Goal: Task Accomplishment & Management: Manage account settings

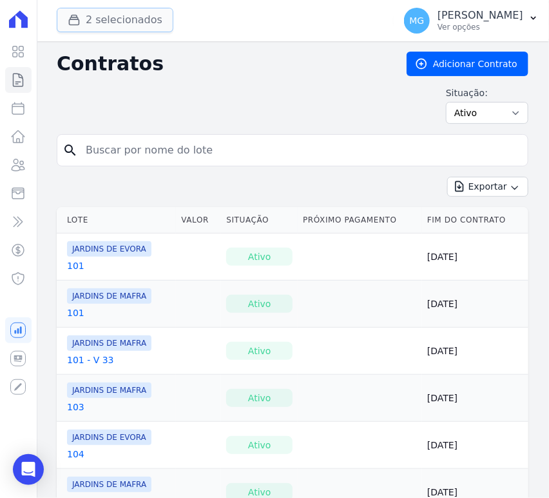
click at [138, 14] on button "2 selecionados" at bounding box center [115, 20] width 117 height 24
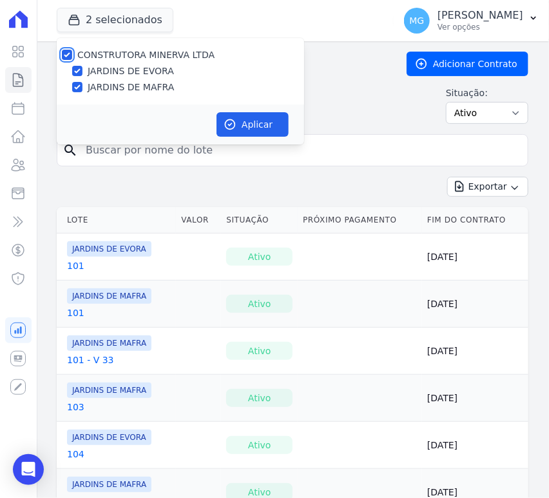
click at [65, 52] on input "CONSTRUTORA MINERVA LTDA" at bounding box center [67, 55] width 10 height 10
checkbox input "false"
click at [77, 70] on input "JARDINS DE EVORA" at bounding box center [77, 71] width 10 height 10
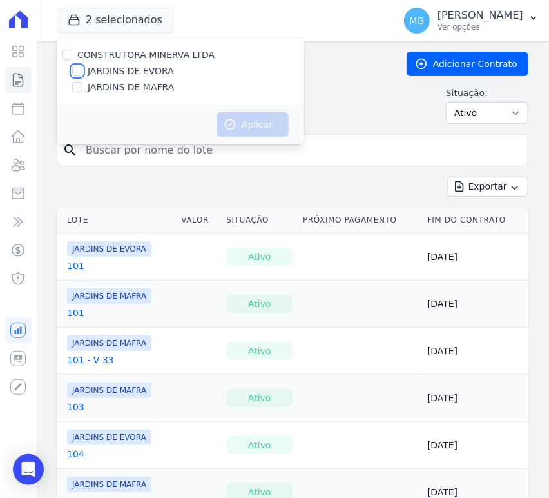
checkbox input "true"
click at [258, 125] on button "Aplicar" at bounding box center [253, 124] width 72 height 24
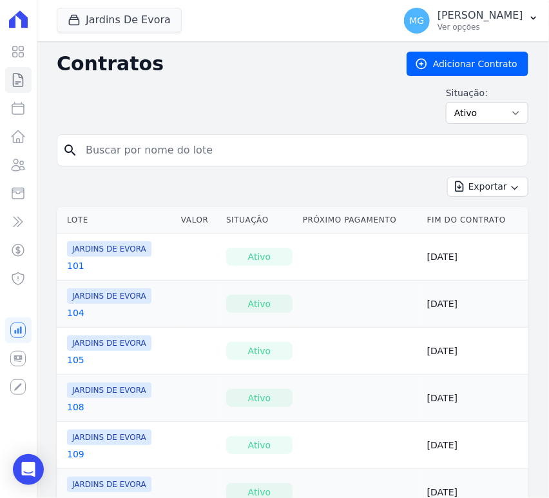
click at [123, 151] on input "search" at bounding box center [300, 150] width 445 height 26
type input "76"
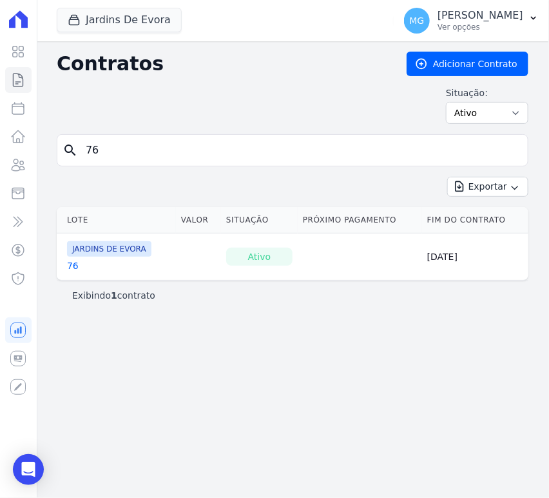
click at [75, 264] on link "76" at bounding box center [73, 265] width 12 height 13
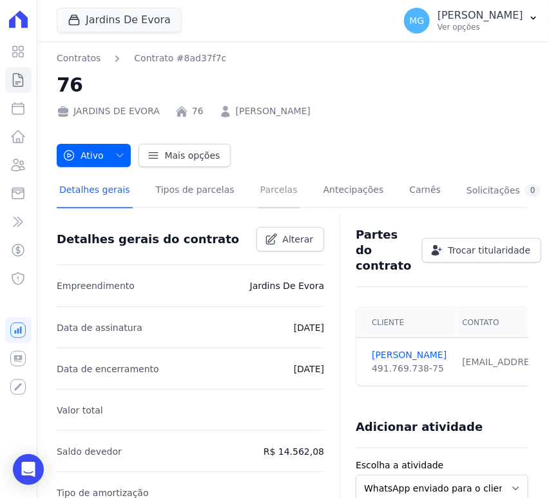
click at [263, 195] on link "Parcelas" at bounding box center [279, 191] width 43 height 34
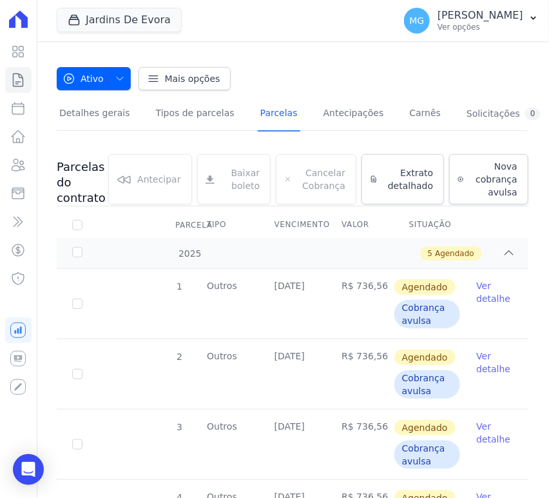
scroll to position [95, 0]
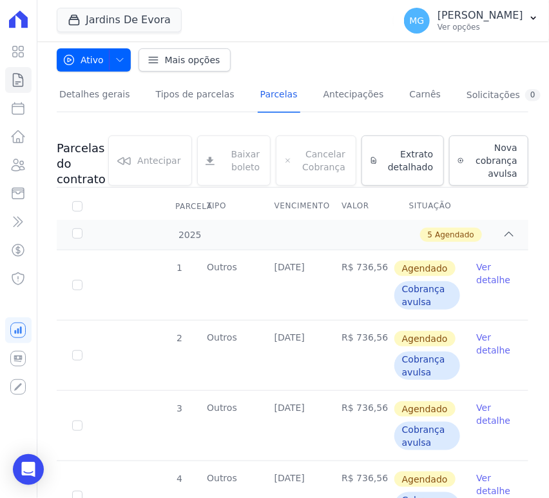
click at [476, 271] on link "Ver detalhe" at bounding box center [494, 273] width 37 height 26
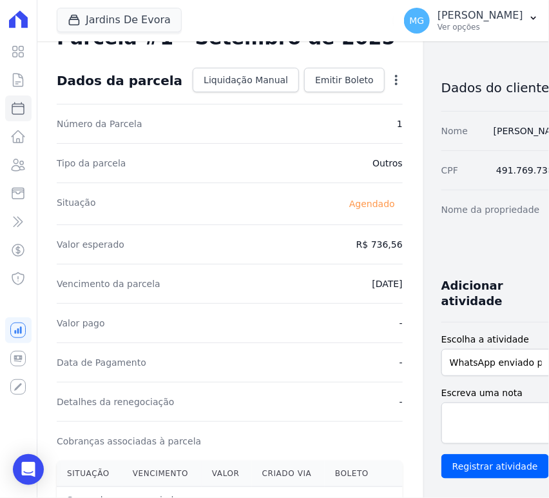
scroll to position [10, 0]
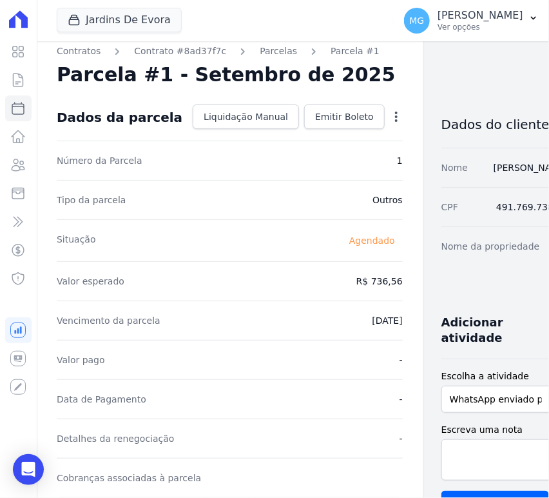
click at [390, 115] on icon "button" at bounding box center [396, 116] width 13 height 13
click at [284, 133] on link "Alterar" at bounding box center [340, 133] width 113 height 23
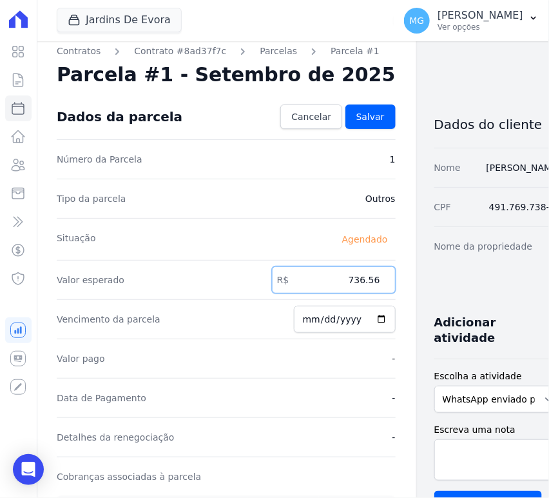
click at [325, 278] on input "736.56" at bounding box center [334, 279] width 124 height 27
click at [326, 275] on input "736.56" at bounding box center [334, 279] width 124 height 27
click at [326, 274] on input "736.56" at bounding box center [334, 279] width 124 height 27
click at [324, 275] on input "736.56" at bounding box center [334, 279] width 124 height 27
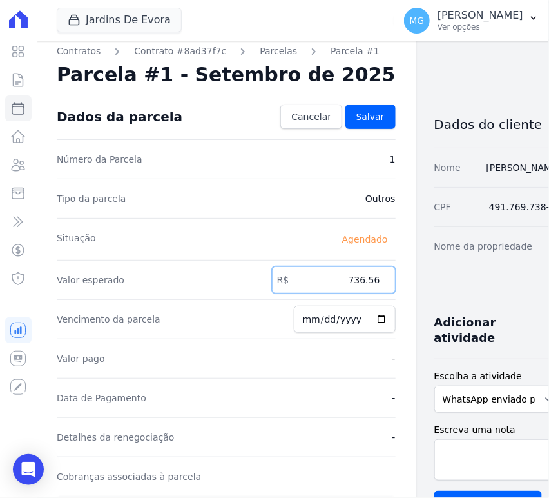
drag, startPoint x: 315, startPoint y: 277, endPoint x: 400, endPoint y: 277, distance: 84.4
click at [400, 277] on div "Contratos Contrato #8ad37f7c Parcelas Parcela #1 Parcela #1 - Setembro de 2025 …" at bounding box center [282, 446] width 492 height 828
type input "790.86"
click at [434, 266] on div "Nome da propriedade 76" at bounding box center [497, 245] width 127 height 39
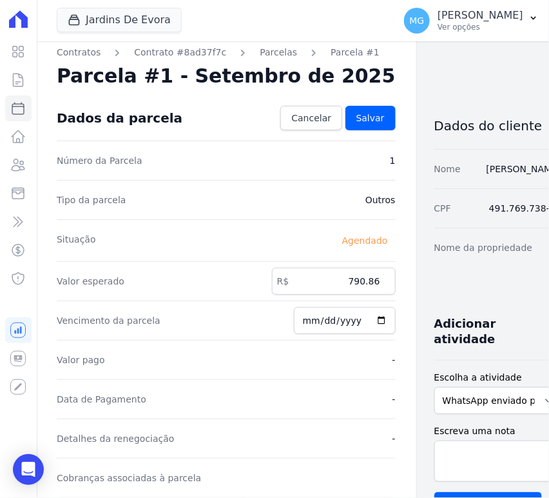
scroll to position [0, 0]
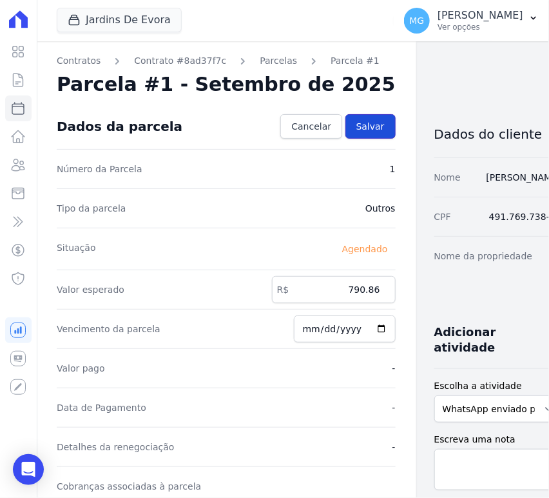
click at [356, 132] on span "Salvar" at bounding box center [370, 126] width 28 height 13
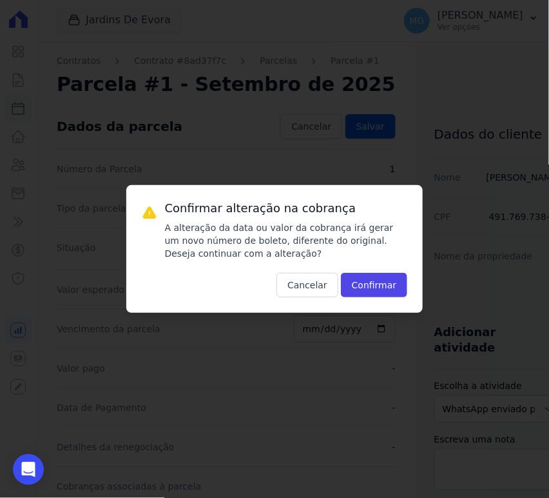
drag, startPoint x: 232, startPoint y: 226, endPoint x: 392, endPoint y: 253, distance: 162.2
click at [392, 253] on p "A alteração da data ou valor da cobrança irá gerar um novo número de boleto, di…" at bounding box center [286, 240] width 243 height 39
click at [390, 287] on button "Confirmar" at bounding box center [374, 285] width 67 height 24
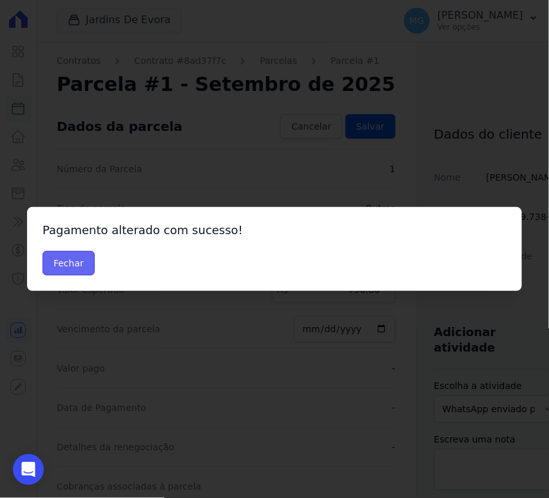
click at [72, 264] on button "Fechar" at bounding box center [69, 263] width 52 height 24
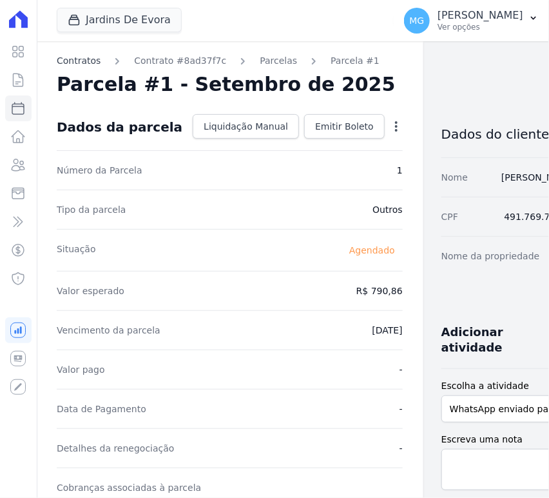
click at [77, 57] on link "Contratos" at bounding box center [79, 61] width 44 height 14
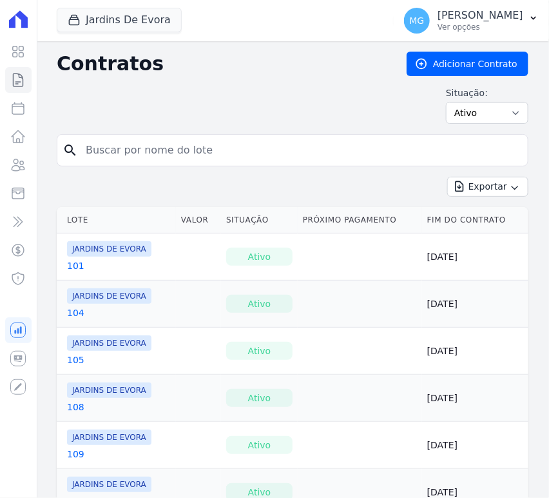
click at [148, 149] on input "search" at bounding box center [300, 150] width 445 height 26
type input "81"
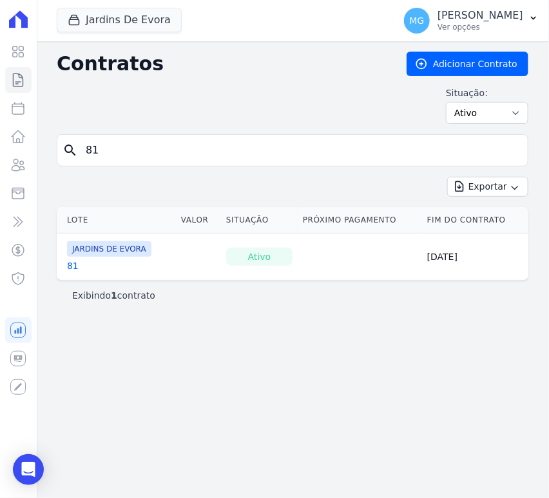
click at [73, 261] on link "81" at bounding box center [73, 265] width 12 height 13
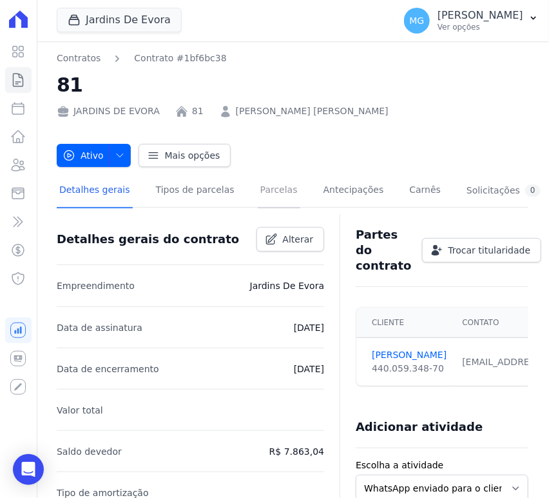
click at [263, 195] on link "Parcelas" at bounding box center [279, 191] width 43 height 34
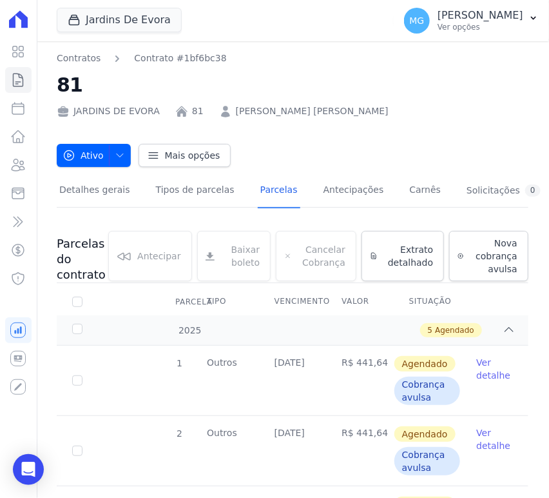
click at [476, 369] on link "Ver detalhe" at bounding box center [494, 369] width 37 height 26
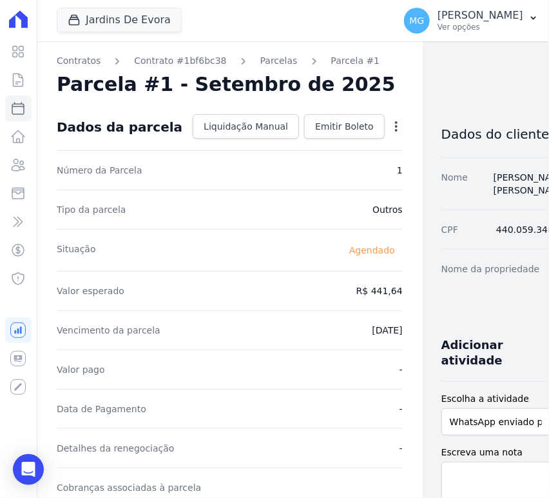
click at [390, 131] on icon "button" at bounding box center [396, 126] width 13 height 13
click at [284, 138] on link "Alterar" at bounding box center [340, 143] width 113 height 23
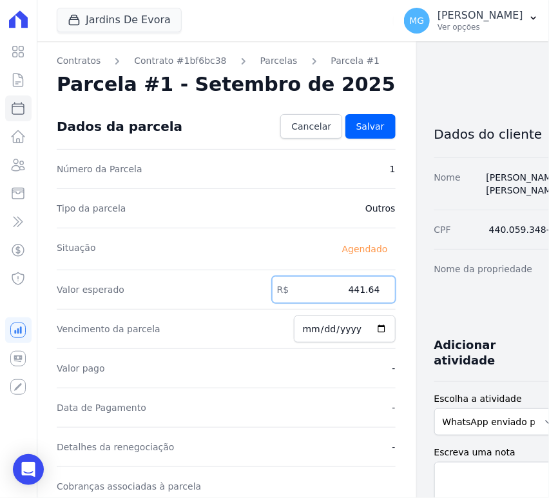
click at [315, 293] on input "441.64" at bounding box center [334, 289] width 124 height 27
type input "474.02"
click at [434, 288] on div "Dados do cliente Nome DANIEL DA SANT ANNA SODRÉ CPF 440.059.348-70 Nome da prop…" at bounding box center [497, 480] width 127 height 755
click at [356, 132] on span "Salvar" at bounding box center [370, 126] width 28 height 13
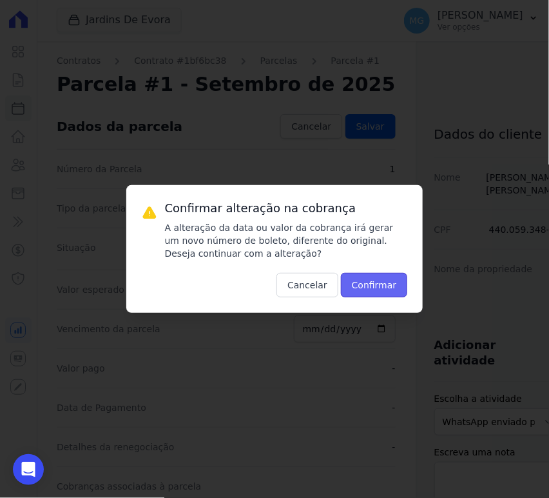
click at [384, 285] on button "Confirmar" at bounding box center [374, 285] width 67 height 24
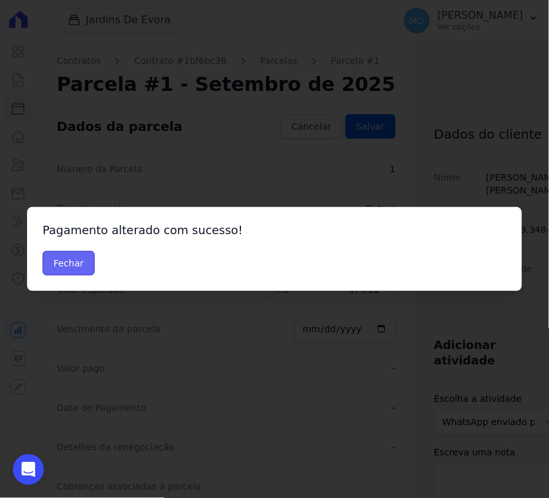
click at [62, 269] on button "Fechar" at bounding box center [69, 263] width 52 height 24
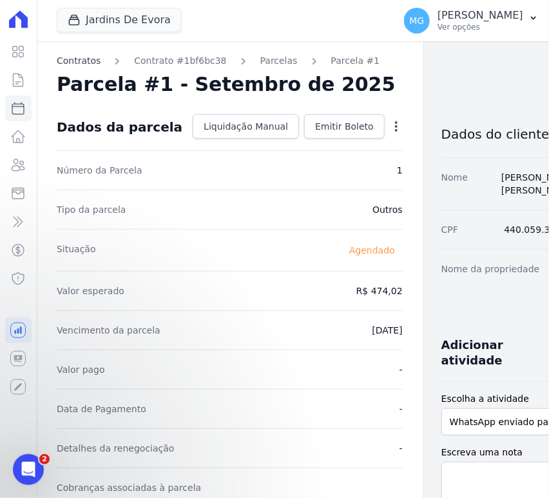
click at [81, 63] on link "Contratos" at bounding box center [79, 61] width 44 height 14
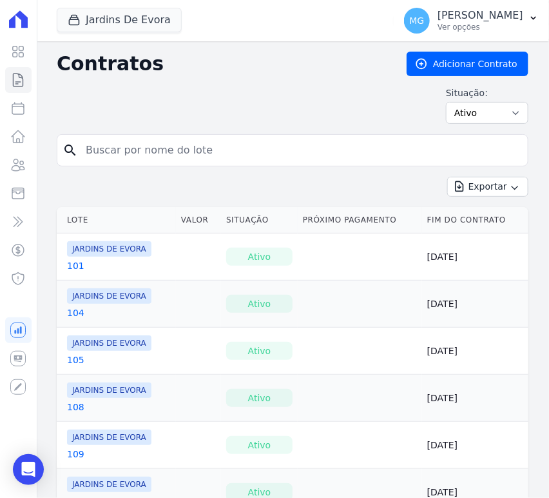
click at [206, 160] on input "search" at bounding box center [300, 150] width 445 height 26
type input "84"
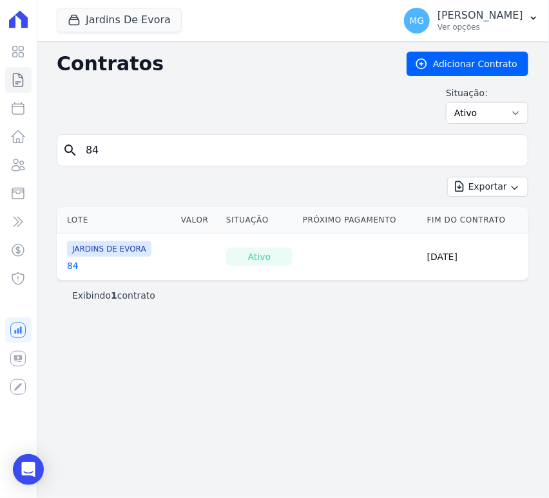
click at [70, 266] on link "84" at bounding box center [73, 265] width 12 height 13
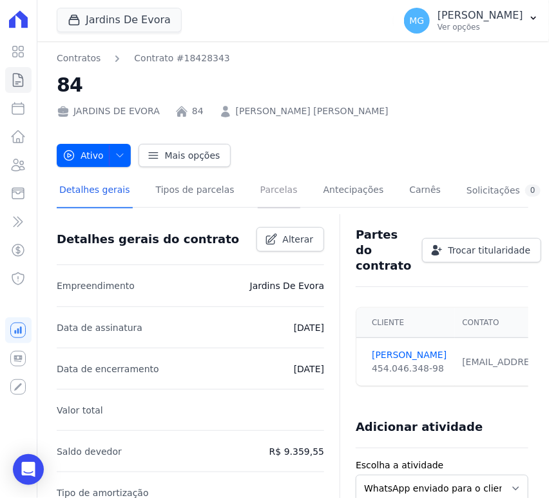
click at [264, 199] on link "Parcelas" at bounding box center [279, 191] width 43 height 34
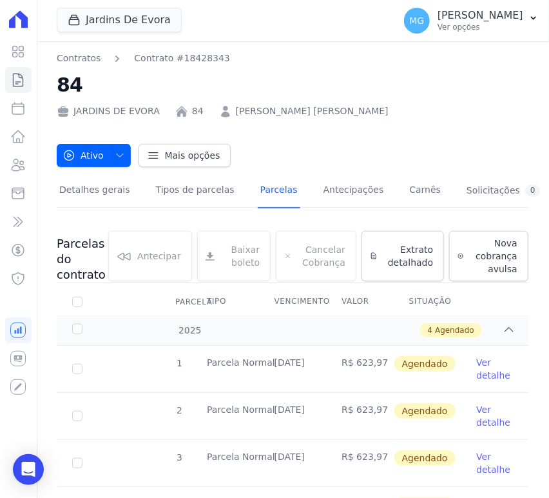
click at [478, 370] on link "Ver detalhe" at bounding box center [494, 369] width 37 height 26
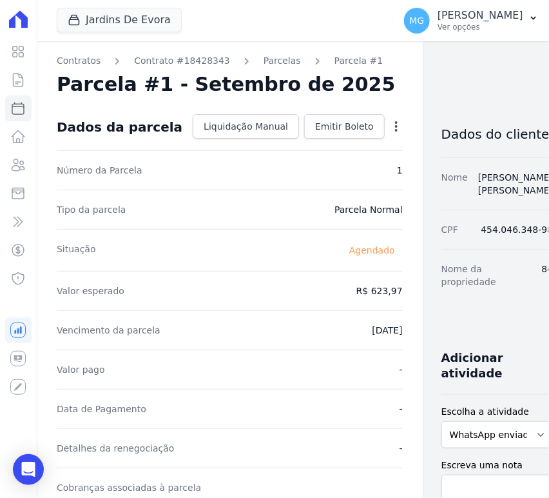
click at [367, 128] on div "Contratos Contrato #18428343 [GEOGRAPHIC_DATA] Parcela #1 [GEOGRAPHIC_DATA] #1 …" at bounding box center [229, 455] width 387 height 829
click at [390, 127] on icon "button" at bounding box center [396, 126] width 13 height 13
click at [299, 148] on link "Alterar" at bounding box center [340, 143] width 113 height 23
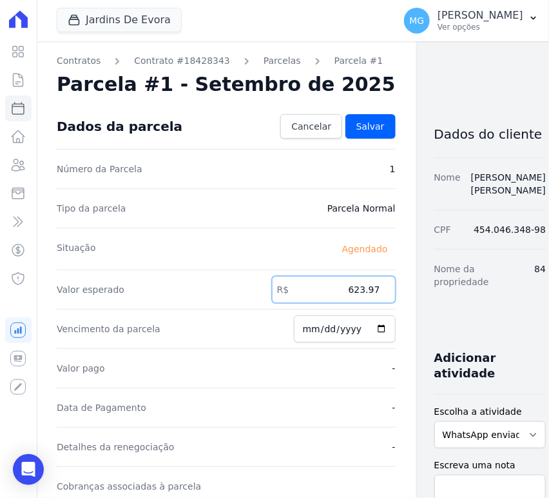
click at [324, 291] on input "623.97" at bounding box center [334, 289] width 124 height 27
click at [324, 292] on input "623.97" at bounding box center [334, 289] width 124 height 27
type input "629.77"
drag, startPoint x: 414, startPoint y: 116, endPoint x: 371, endPoint y: 126, distance: 43.6
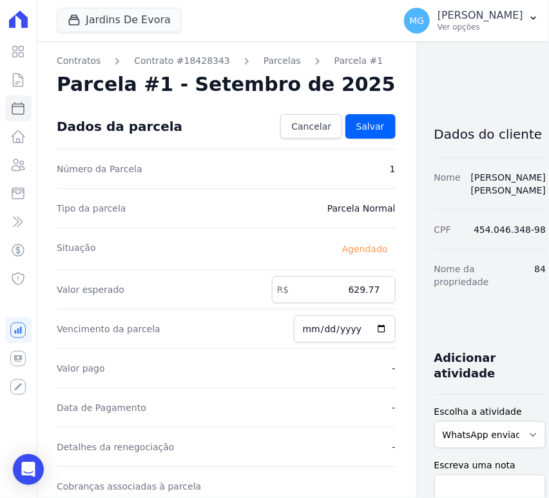
click at [434, 116] on div "Dados do cliente" at bounding box center [490, 130] width 112 height 54
click at [356, 124] on span "Salvar" at bounding box center [370, 126] width 28 height 13
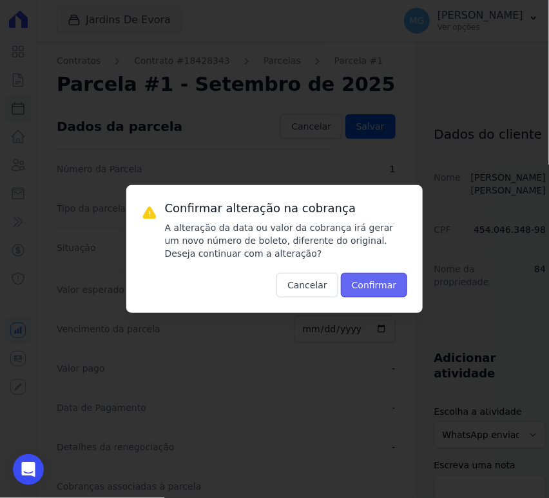
click at [383, 287] on button "Confirmar" at bounding box center [374, 285] width 67 height 24
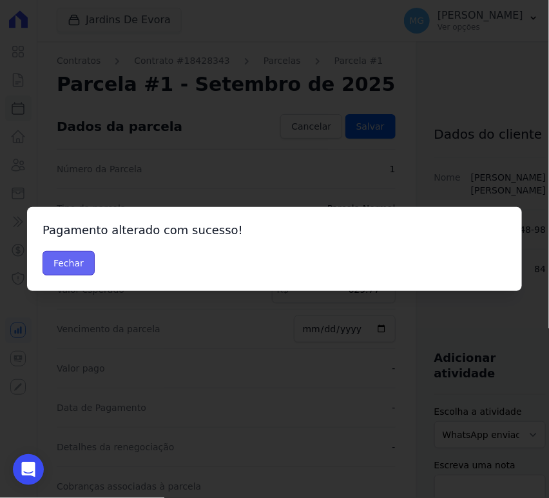
click at [68, 262] on button "Fechar" at bounding box center [69, 263] width 52 height 24
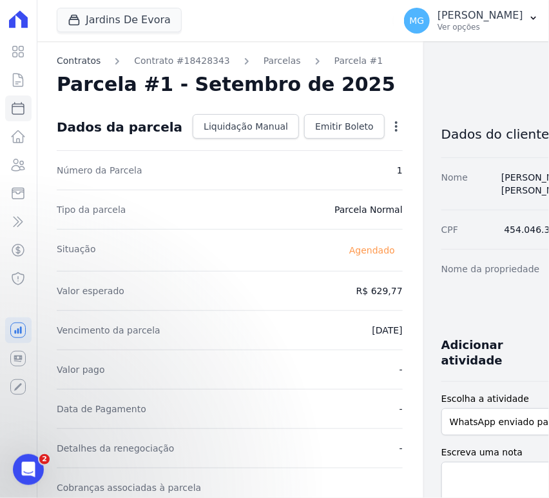
click at [77, 65] on link "Contratos" at bounding box center [79, 61] width 44 height 14
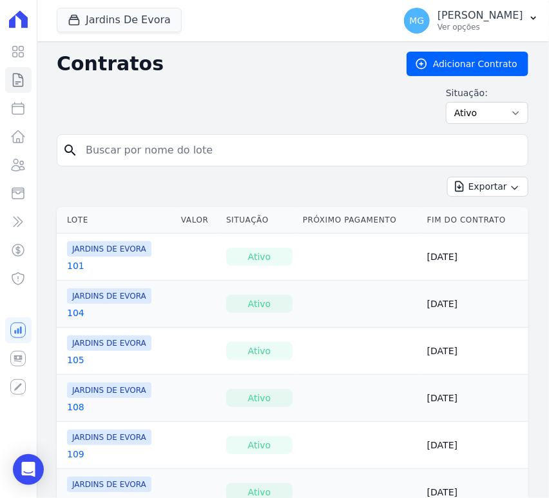
click at [147, 153] on input "search" at bounding box center [300, 150] width 445 height 26
type input "124"
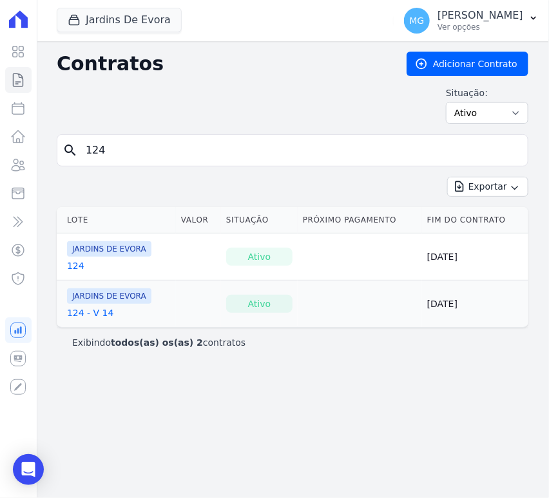
click at [70, 264] on link "124" at bounding box center [75, 265] width 17 height 13
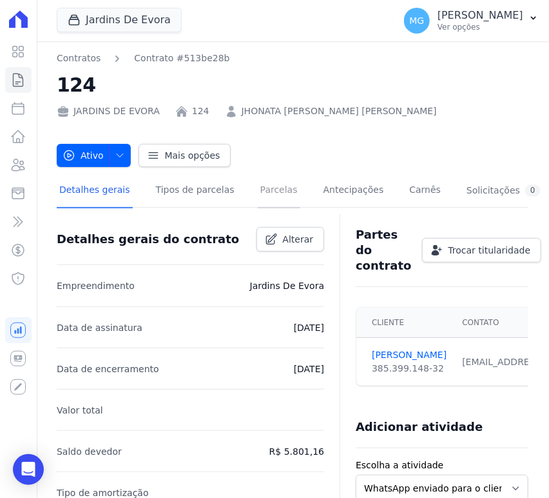
click at [258, 196] on link "Parcelas" at bounding box center [279, 191] width 43 height 34
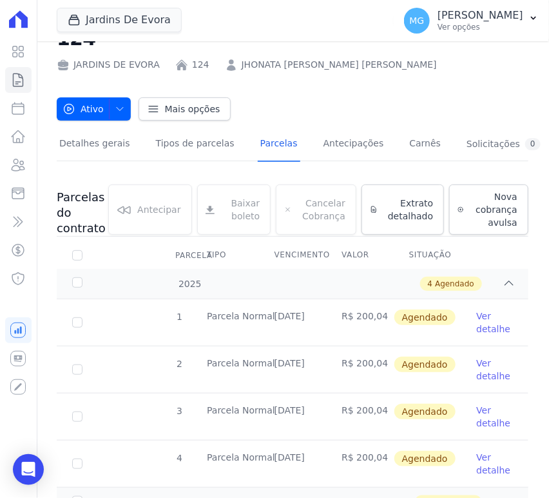
scroll to position [47, 0]
click at [476, 318] on link "Ver detalhe" at bounding box center [494, 322] width 37 height 26
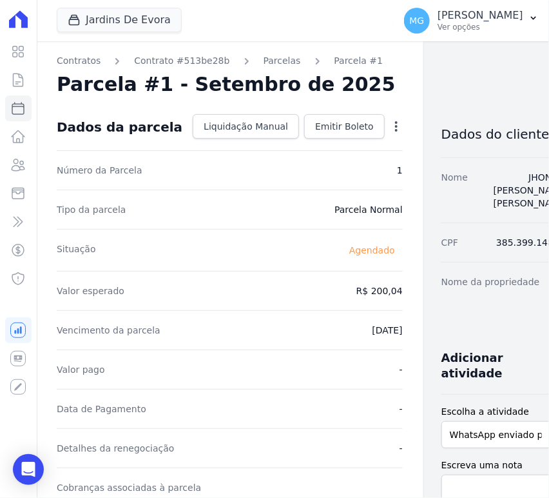
click at [390, 124] on icon "button" at bounding box center [396, 126] width 13 height 13
click at [287, 141] on link "Alterar" at bounding box center [340, 143] width 113 height 23
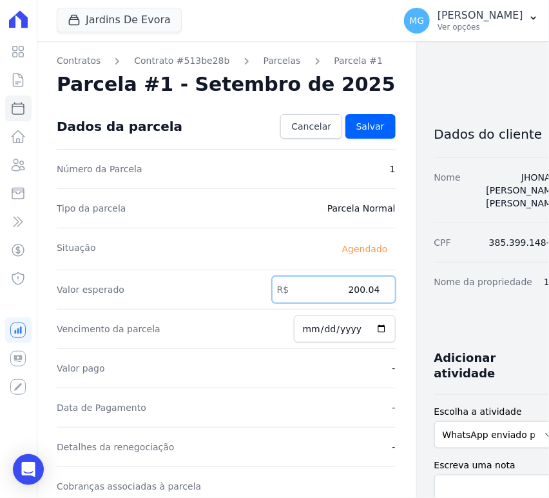
click at [315, 289] on input "200.04" at bounding box center [334, 289] width 124 height 27
type input "513.33"
click at [434, 296] on div "Dados do cliente Nome JHONATA ALVES NASCIMENTO CPF 385.399.148-32 Nome da propr…" at bounding box center [497, 480] width 127 height 755
click at [356, 128] on span "Salvar" at bounding box center [370, 126] width 28 height 13
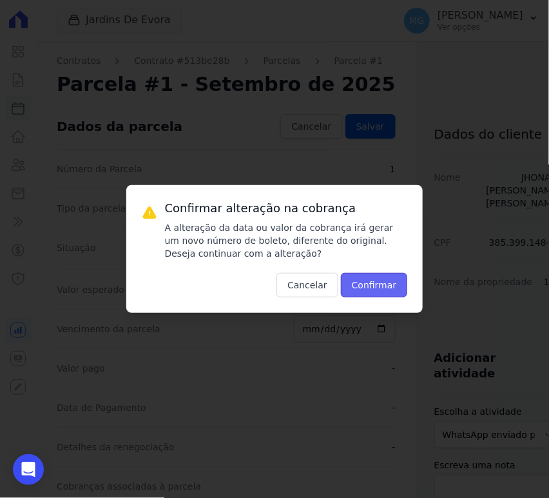
click at [383, 284] on button "Confirmar" at bounding box center [374, 285] width 67 height 24
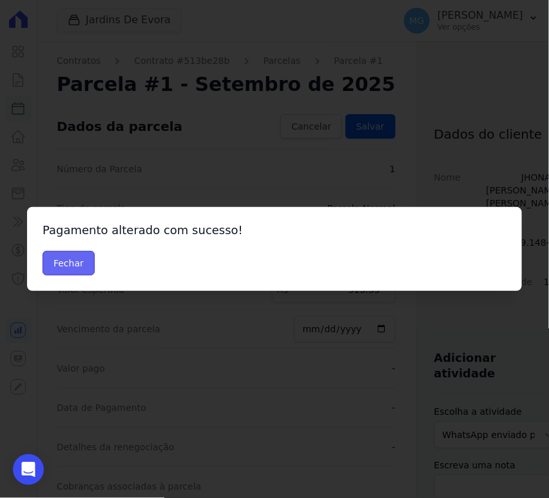
click at [61, 269] on button "Fechar" at bounding box center [69, 263] width 52 height 24
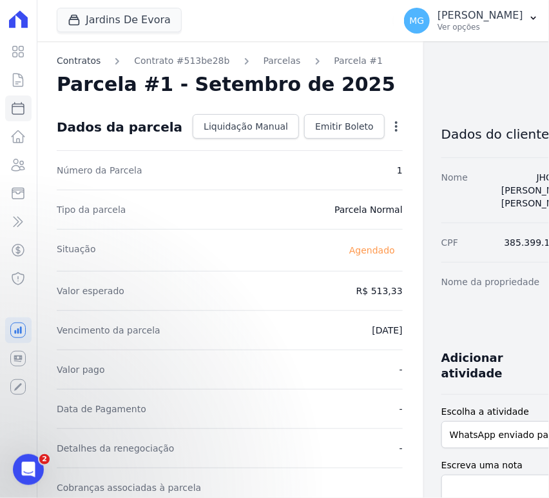
click at [72, 62] on link "Contratos" at bounding box center [79, 61] width 44 height 14
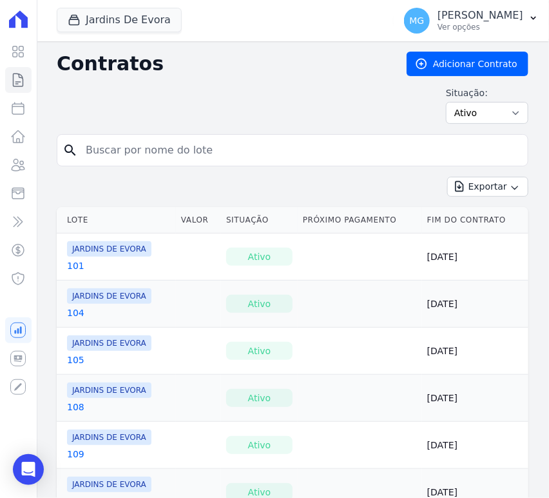
click at [127, 156] on input "search" at bounding box center [300, 150] width 445 height 26
type input "35"
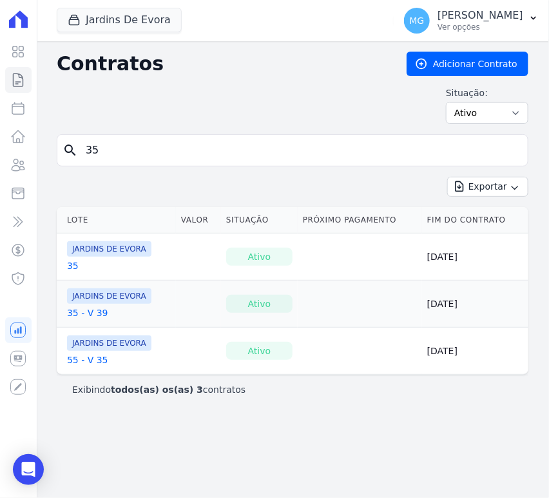
click at [81, 311] on link "35 - V 39" at bounding box center [87, 312] width 41 height 13
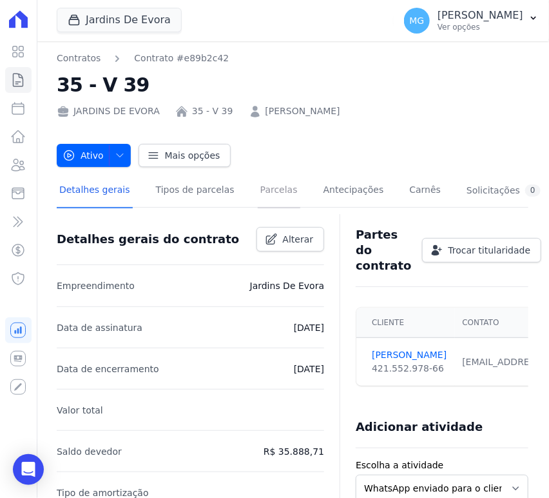
click at [262, 191] on link "Parcelas" at bounding box center [279, 191] width 43 height 34
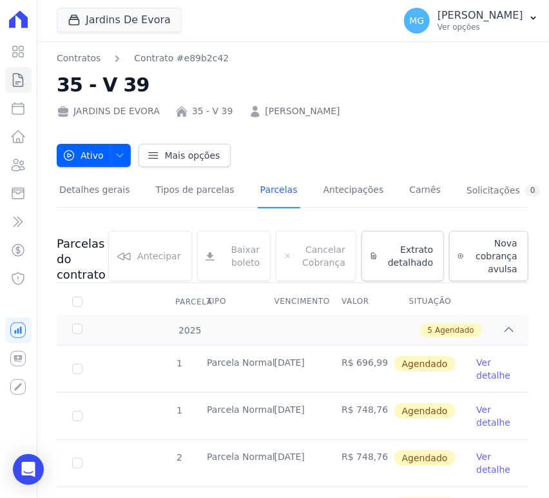
click at [476, 373] on link "Ver detalhe" at bounding box center [494, 369] width 37 height 26
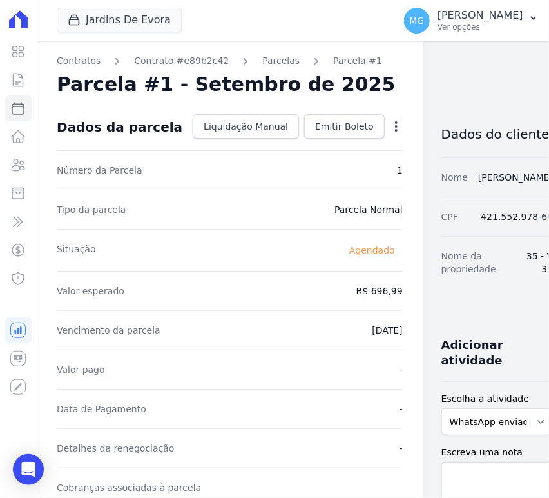
click at [390, 123] on icon "button" at bounding box center [396, 126] width 13 height 13
click at [291, 145] on link "Alterar" at bounding box center [340, 143] width 113 height 23
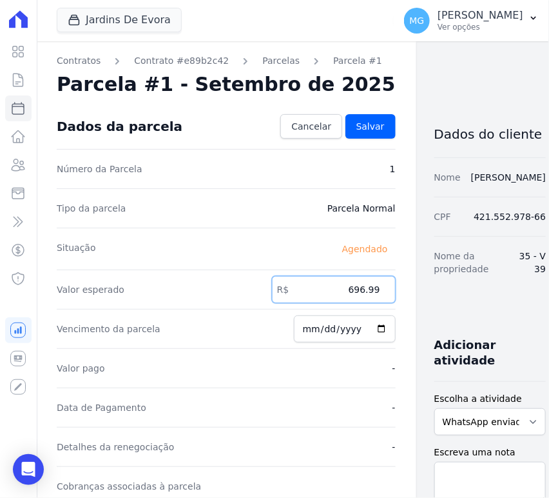
click at [329, 291] on input "696.99" at bounding box center [334, 289] width 124 height 27
drag, startPoint x: 201, startPoint y: 180, endPoint x: 168, endPoint y: 184, distance: 33.2
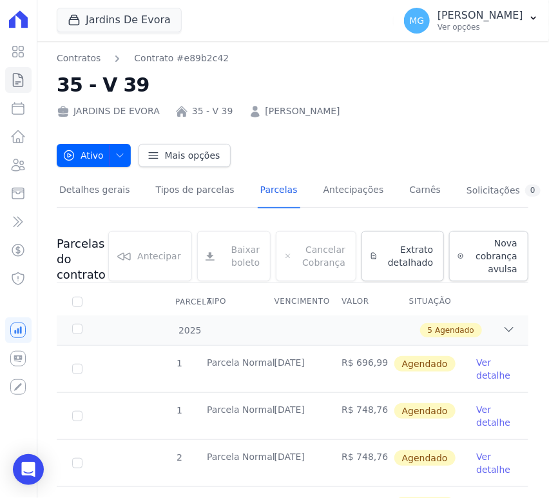
click at [478, 370] on link "Ver detalhe" at bounding box center [494, 369] width 37 height 26
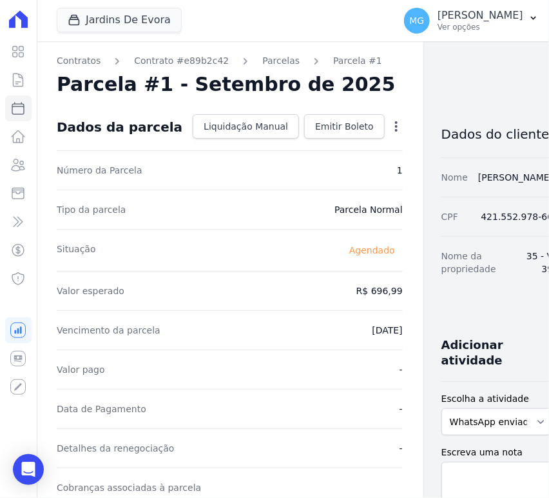
click at [390, 124] on icon "button" at bounding box center [396, 126] width 13 height 13
click at [313, 150] on link "Alterar" at bounding box center [340, 143] width 113 height 23
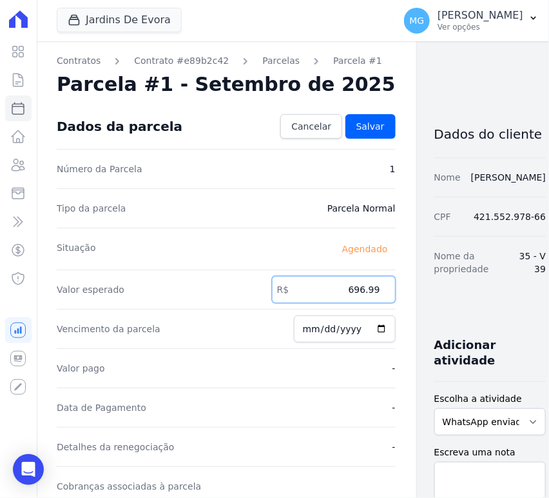
click at [320, 289] on input "696.99" at bounding box center [334, 289] width 124 height 27
type input "850.37"
click at [294, 320] on input "2025-09-10" at bounding box center [345, 328] width 102 height 27
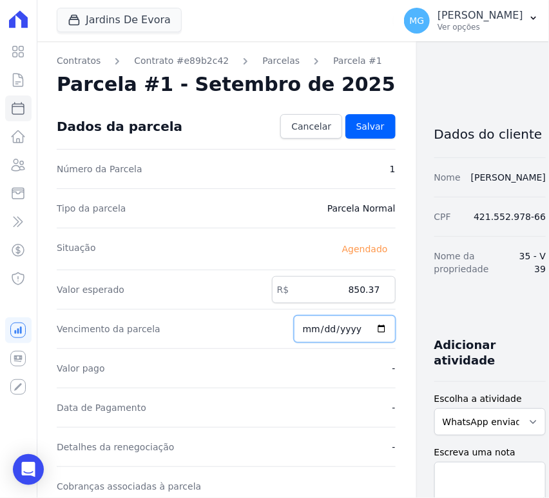
type input "2025-09-15"
click at [355, 132] on link "Salvar" at bounding box center [370, 126] width 50 height 24
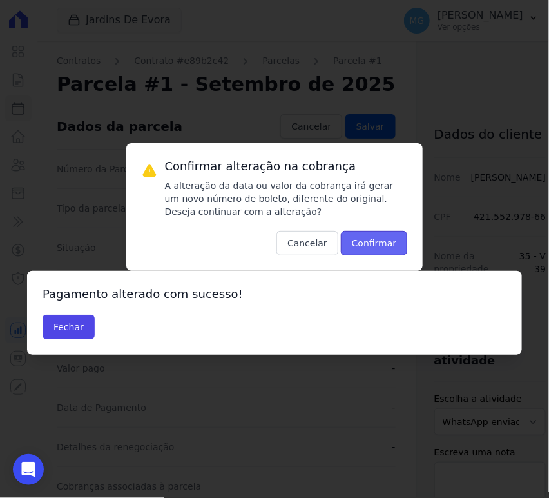
click at [382, 242] on button "Confirmar" at bounding box center [374, 243] width 67 height 24
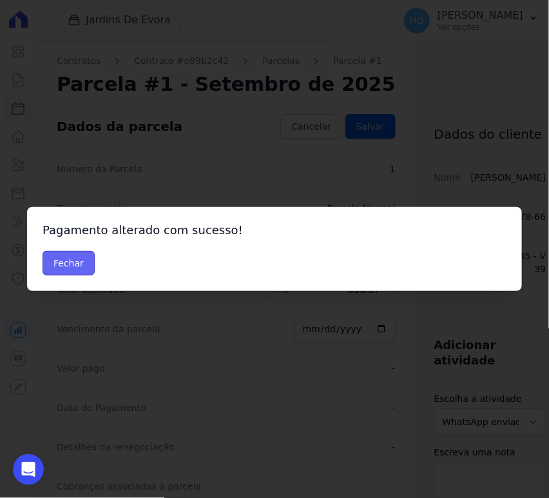
click at [64, 268] on button "Fechar" at bounding box center [69, 263] width 52 height 24
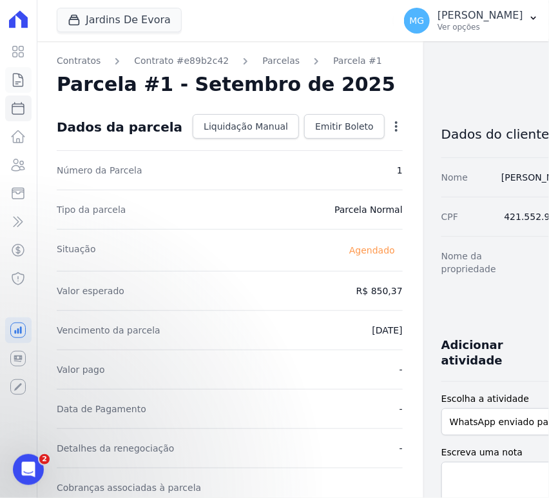
click at [14, 79] on icon at bounding box center [19, 79] width 10 height 13
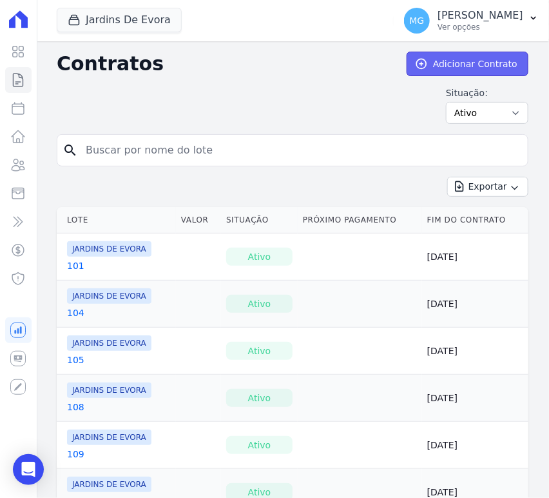
click at [431, 55] on link "Adicionar Contrato" at bounding box center [468, 64] width 122 height 24
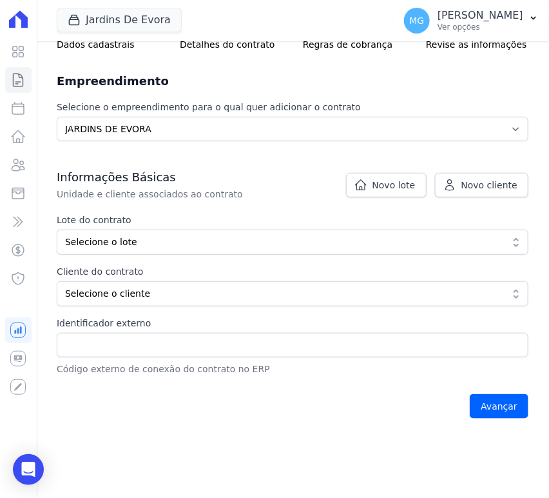
scroll to position [143, 0]
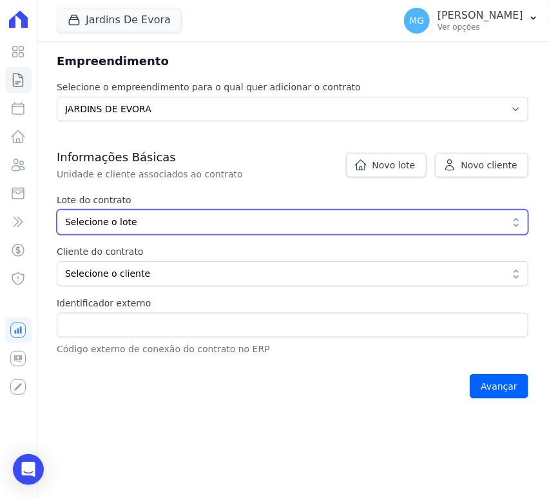
click at [149, 216] on span "Selecione o lote" at bounding box center [283, 222] width 437 height 14
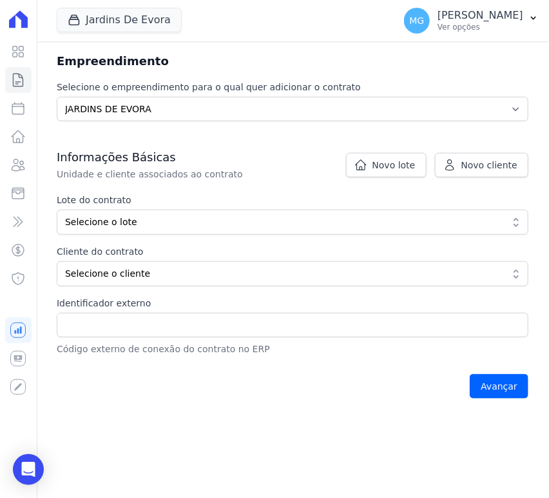
click at [212, 151] on h3 "Informações Básicas" at bounding box center [293, 157] width 472 height 15
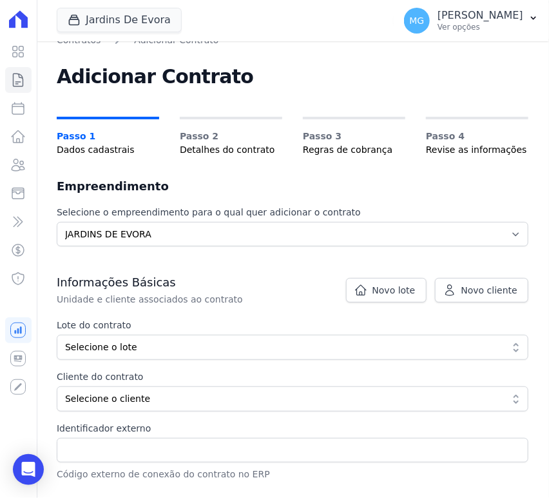
scroll to position [0, 0]
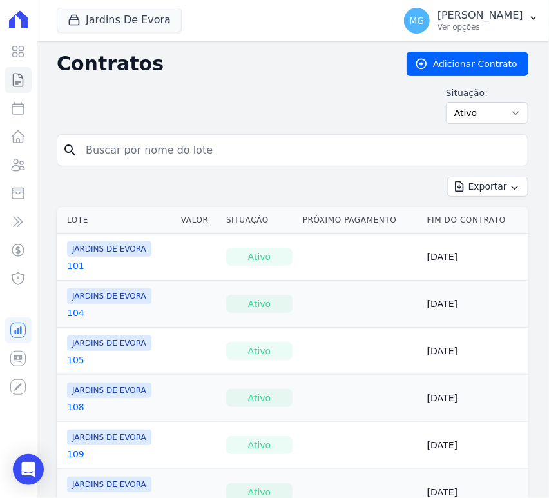
click at [263, 153] on input "search" at bounding box center [300, 150] width 445 height 26
type input "65"
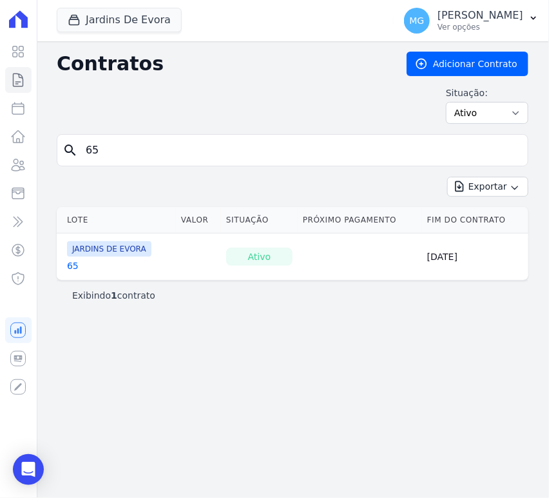
click at [72, 265] on link "65" at bounding box center [73, 265] width 12 height 13
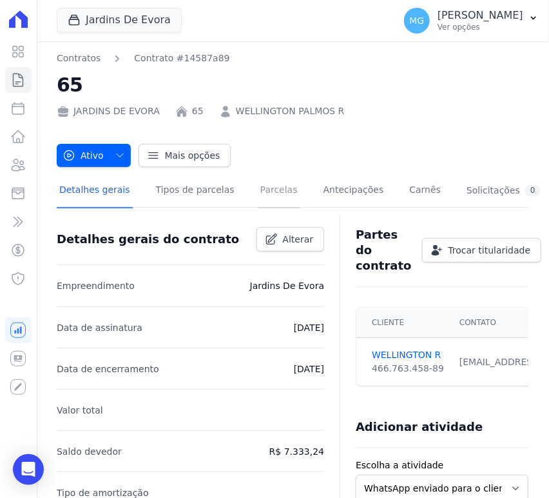
click at [258, 195] on link "Parcelas" at bounding box center [279, 191] width 43 height 34
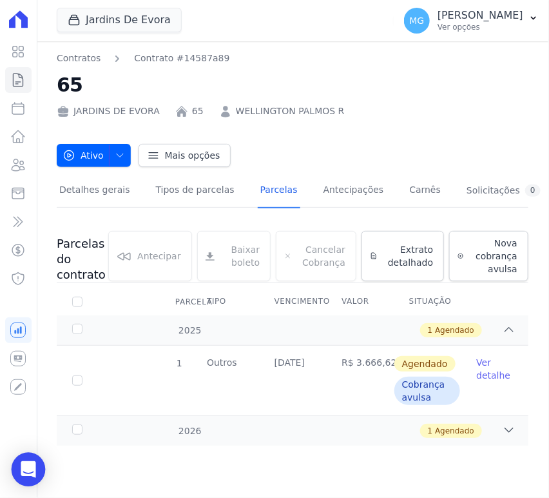
click at [32, 469] on icon "Open Intercom Messenger" at bounding box center [28, 469] width 15 height 17
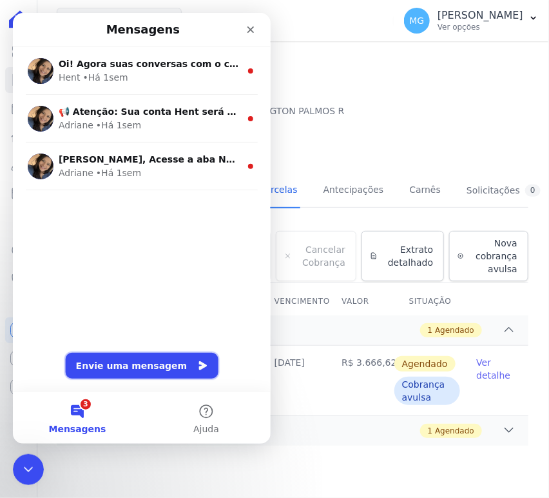
click at [159, 362] on button "Envie uma mensagem" at bounding box center [141, 365] width 153 height 26
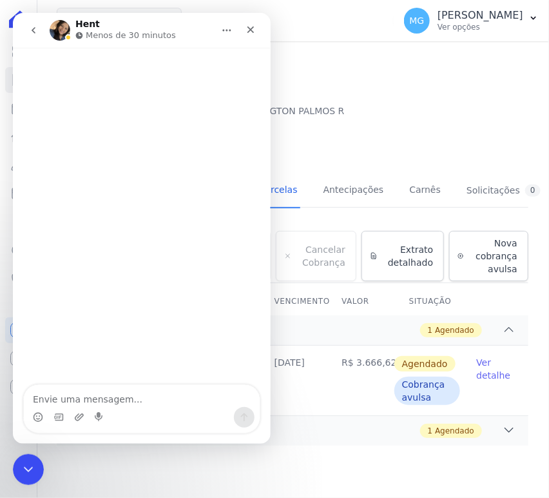
click at [144, 393] on textarea "Envie uma mensagem..." at bounding box center [141, 395] width 236 height 22
type textarea "PRECISO EXCLUIR PARCELAS"
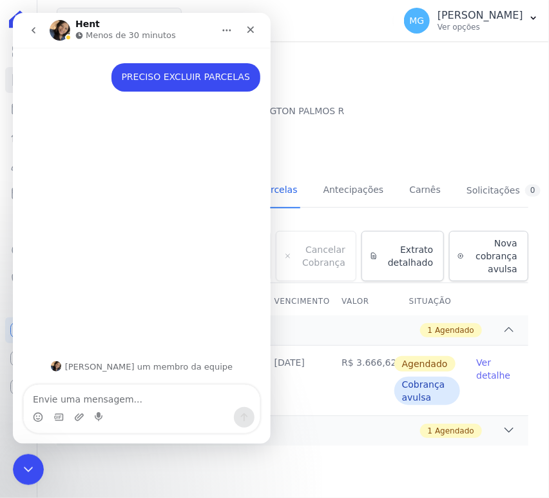
click at [376, 137] on div "Ativo Ativo Pausado Cobranças não serão geradas e você pode retomar o contrato …" at bounding box center [293, 149] width 472 height 36
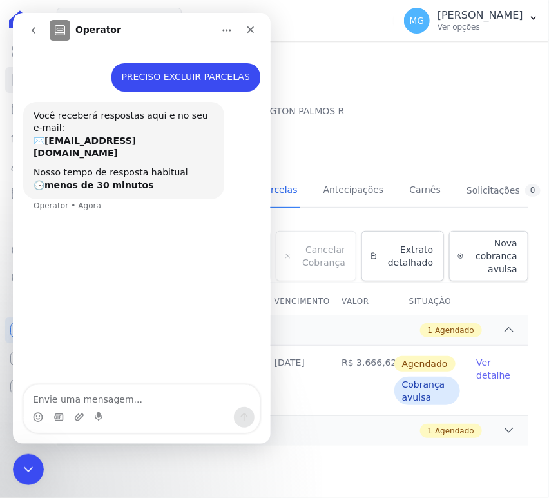
drag, startPoint x: 365, startPoint y: 120, endPoint x: 352, endPoint y: 92, distance: 31.4
click at [367, 119] on div "Contratos Contrato #14587a89 65 JARDINS DE EVORA 65 WELLINGTON PALMOS R Ativo A…" at bounding box center [293, 109] width 472 height 115
click at [342, 93] on h2 "65" at bounding box center [293, 84] width 472 height 29
click at [249, 28] on icon "Fechar" at bounding box center [250, 29] width 7 height 7
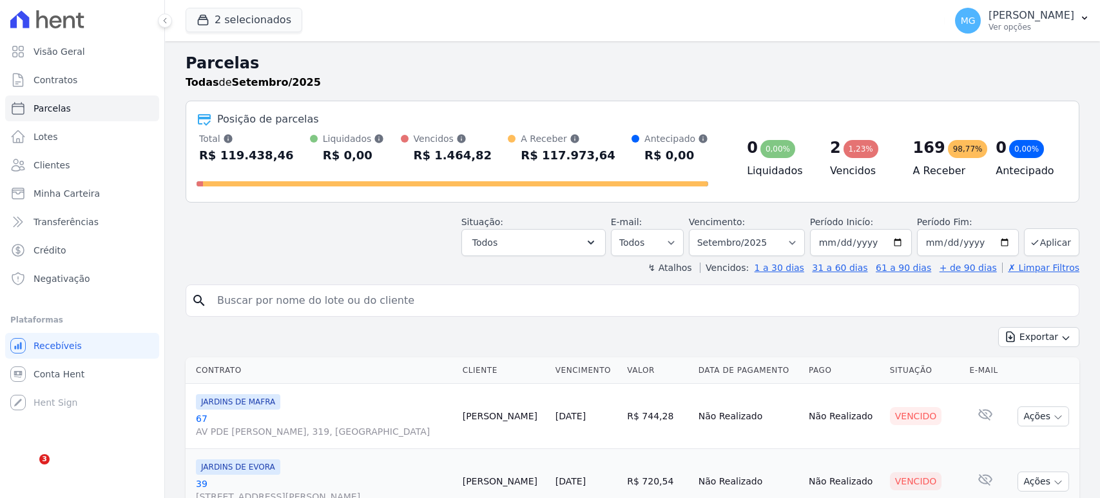
select select
click at [61, 79] on span "Contratos" at bounding box center [56, 79] width 44 height 13
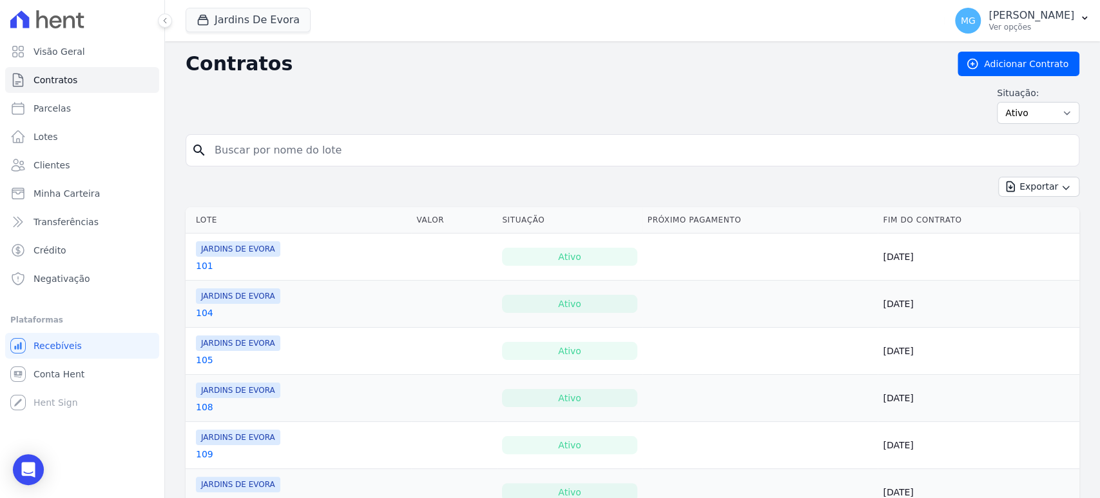
click at [308, 155] on input "search" at bounding box center [640, 150] width 867 height 26
type input "37"
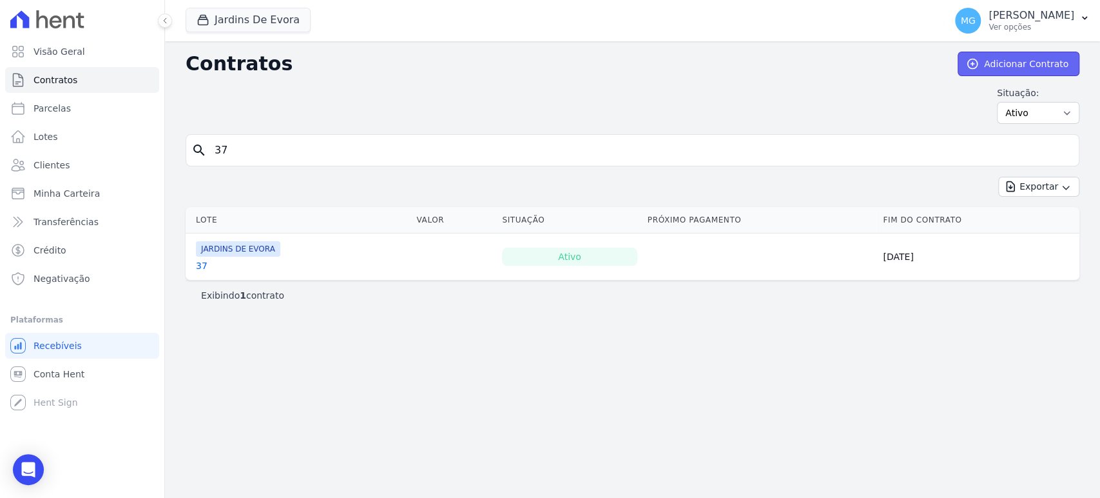
click at [1005, 72] on link "Adicionar Contrato" at bounding box center [1019, 64] width 122 height 24
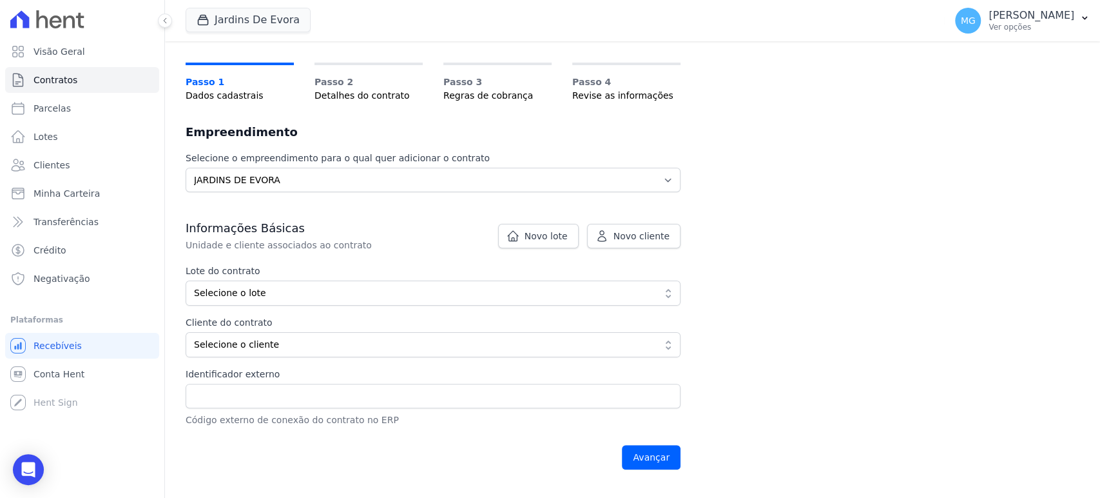
scroll to position [143, 0]
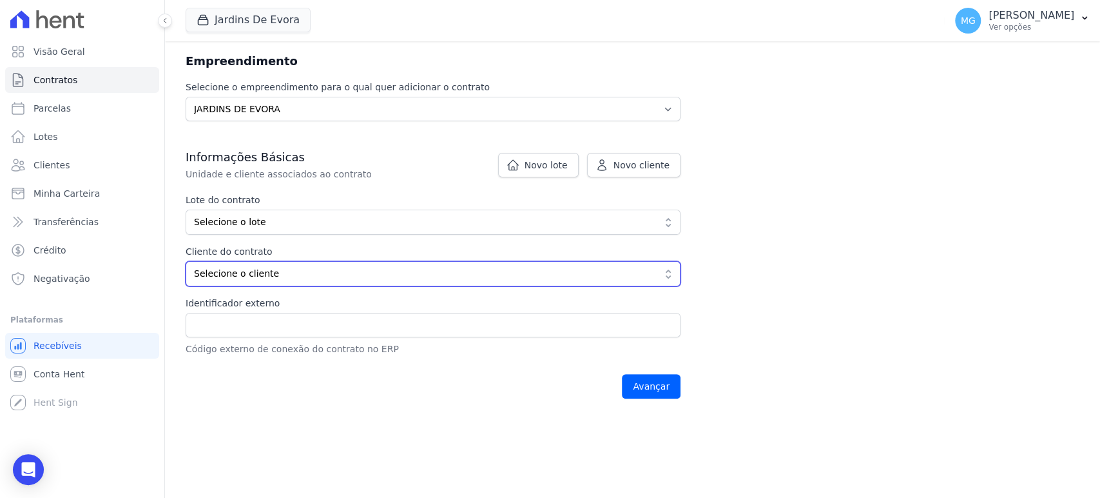
click at [285, 275] on span "Selecione o cliente" at bounding box center [424, 274] width 460 height 14
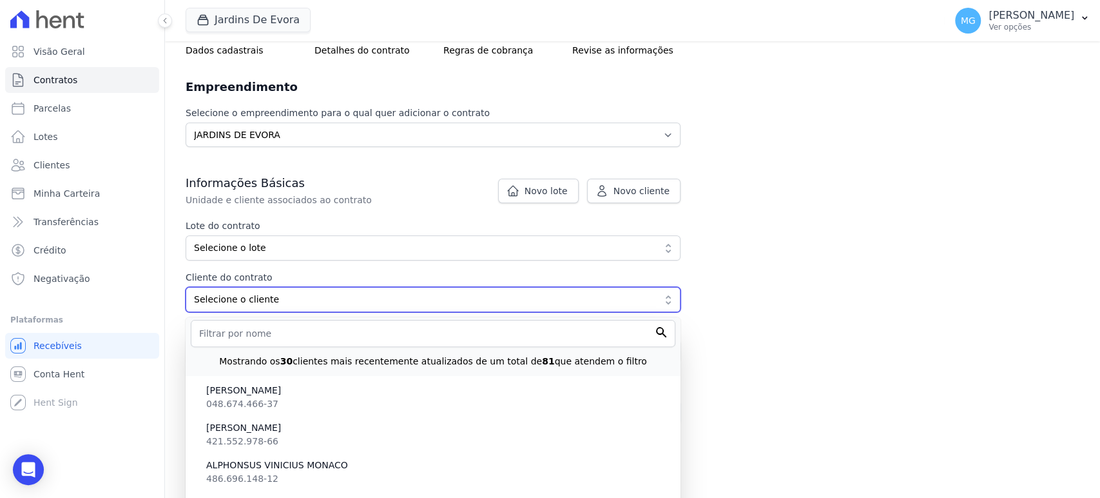
scroll to position [98, 0]
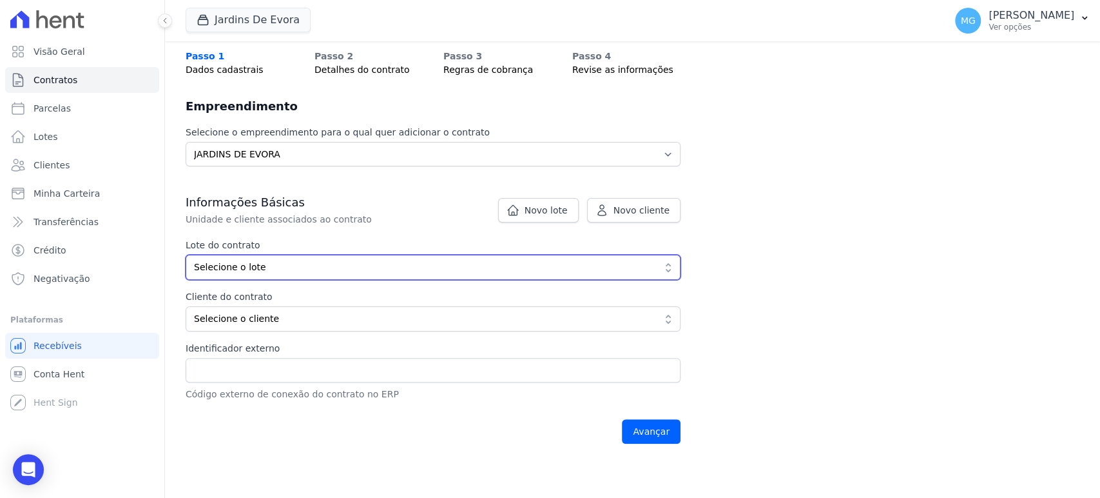
click at [334, 271] on span "Selecione o lote" at bounding box center [424, 267] width 460 height 14
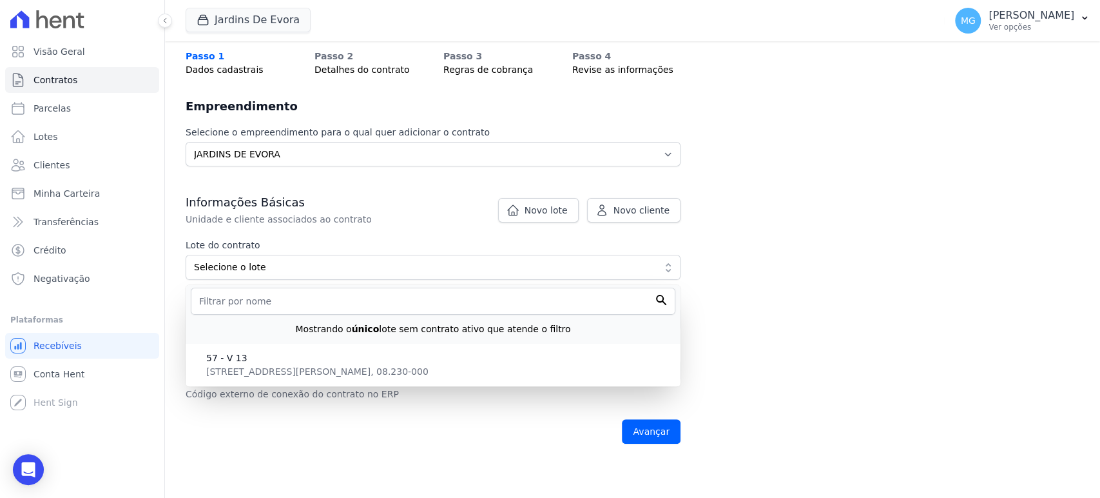
click at [837, 153] on div "Contratos Adicionar Contrato Adicionar Contrato Passo 1 Dados cadastrais Passo …" at bounding box center [632, 202] width 935 height 518
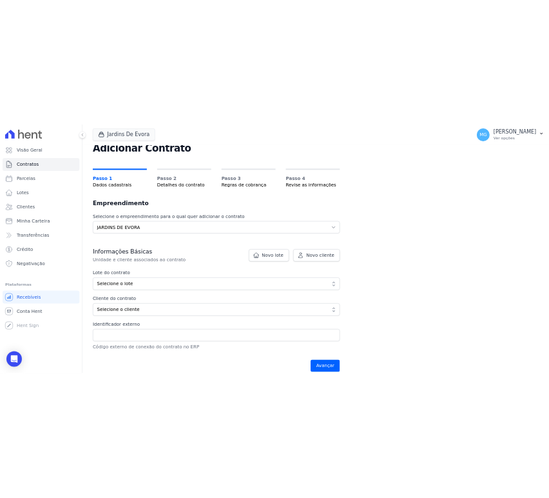
scroll to position [3, 0]
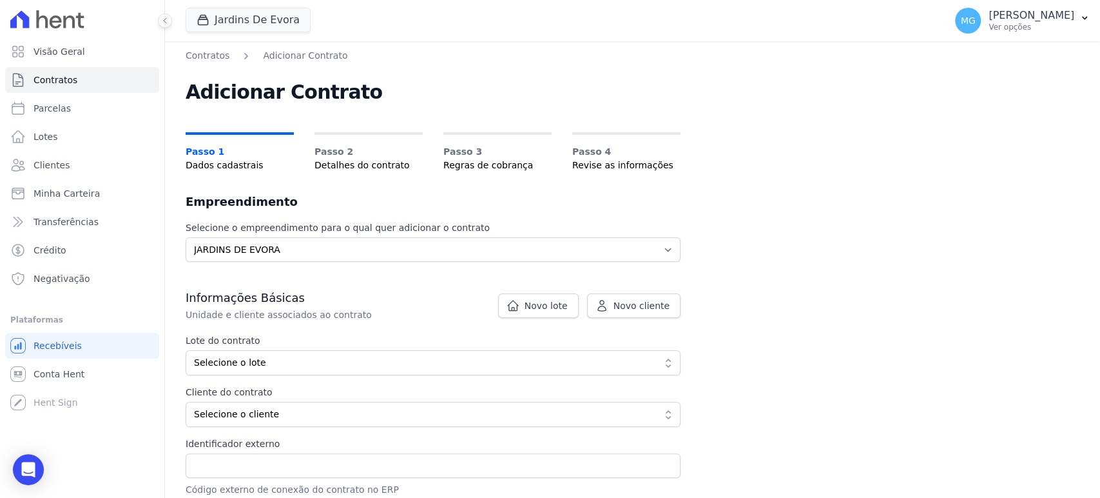
click at [52, 19] on icon at bounding box center [47, 19] width 74 height 18
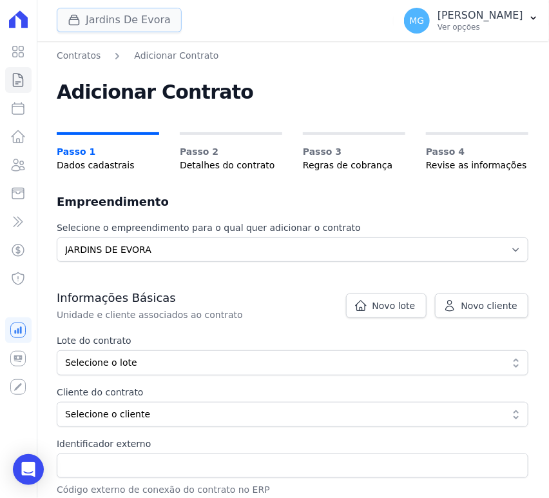
click at [90, 11] on button "Jardins De Evora" at bounding box center [119, 20] width 125 height 24
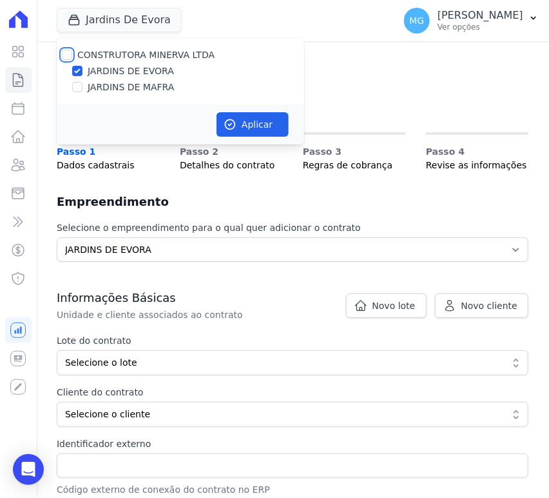
click at [67, 53] on input "CONSTRUTORA MINERVA LTDA" at bounding box center [67, 55] width 10 height 10
checkbox input "true"
click at [77, 73] on input "JARDINS DE EVORA" at bounding box center [77, 71] width 10 height 10
checkbox input "false"
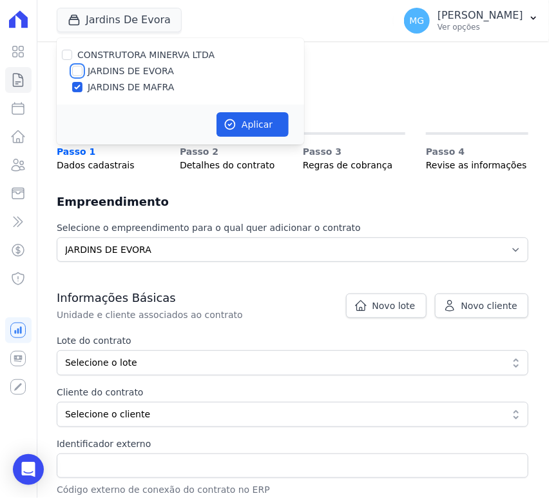
checkbox input "false"
click at [236, 123] on icon "button" at bounding box center [230, 124] width 13 height 13
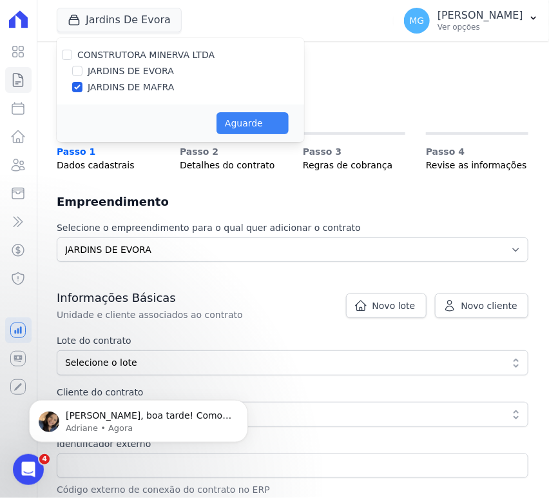
scroll to position [0, 0]
click at [175, 419] on p "Olá Matheus, boa tarde! Como vai? Matheus, por favor me informe contrato + nome…" at bounding box center [148, 415] width 166 height 13
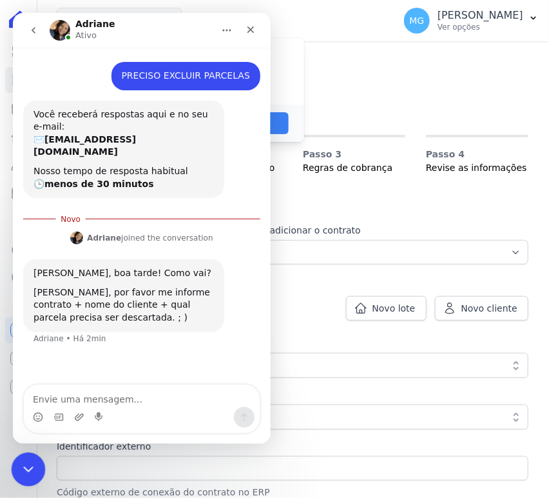
click at [32, 467] on icon "Encerramento do Messenger da Intercom" at bounding box center [26, 467] width 15 height 15
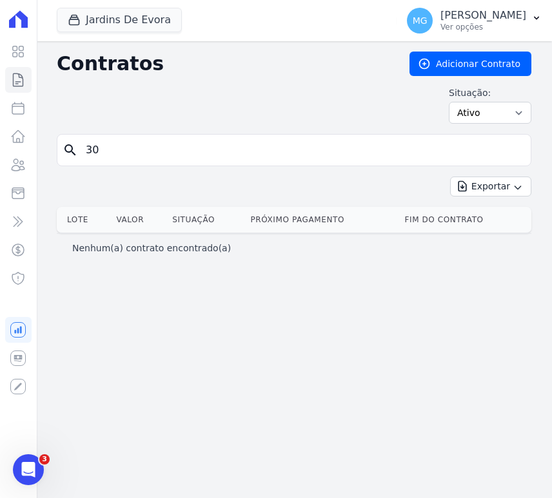
click at [124, 152] on input "30" at bounding box center [301, 150] width 447 height 26
click at [124, 151] on input "30" at bounding box center [301, 150] width 447 height 26
type input "38"
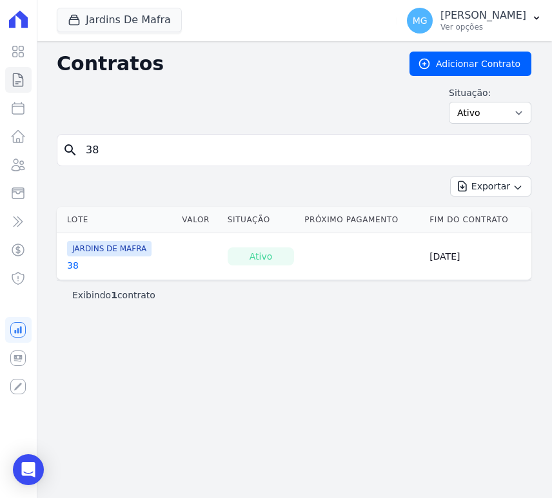
click at [76, 262] on link "38" at bounding box center [73, 265] width 12 height 13
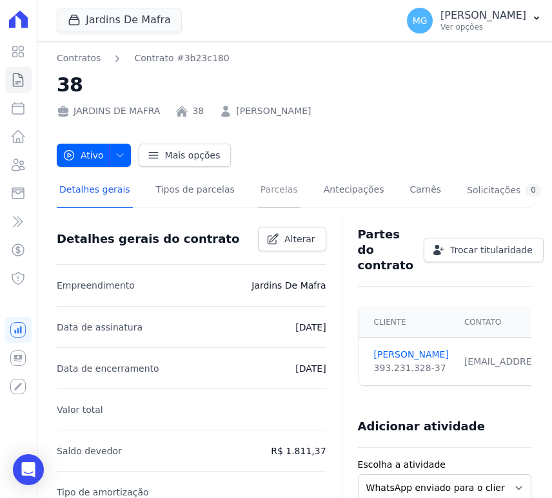
click at [258, 192] on link "Parcelas" at bounding box center [279, 191] width 43 height 34
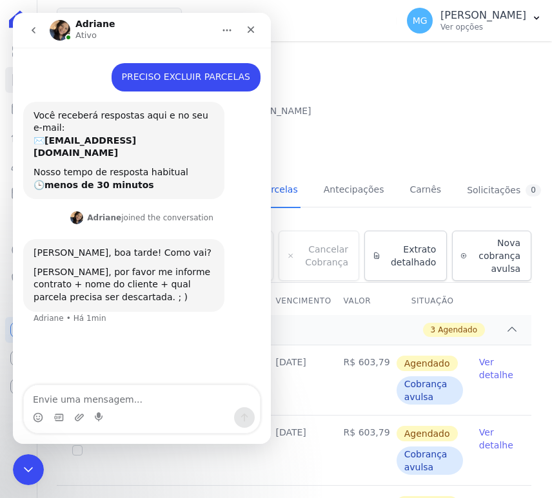
click at [220, 32] on button "Início" at bounding box center [227, 30] width 24 height 24
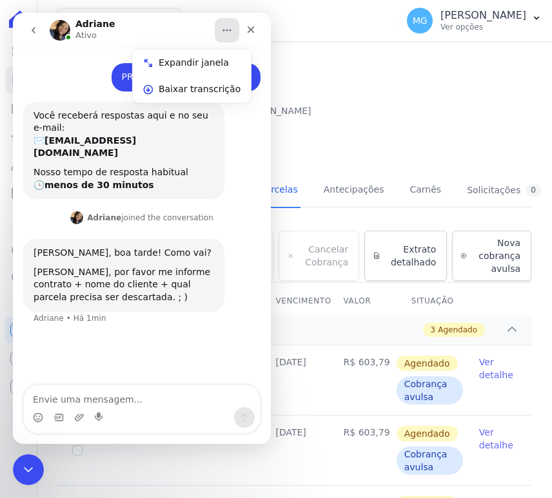
click at [329, 64] on nav "Contratos Contrato #3b23c180" at bounding box center [294, 59] width 474 height 14
click at [30, 465] on icon "Encerramento do Messenger da Intercom" at bounding box center [26, 467] width 15 height 15
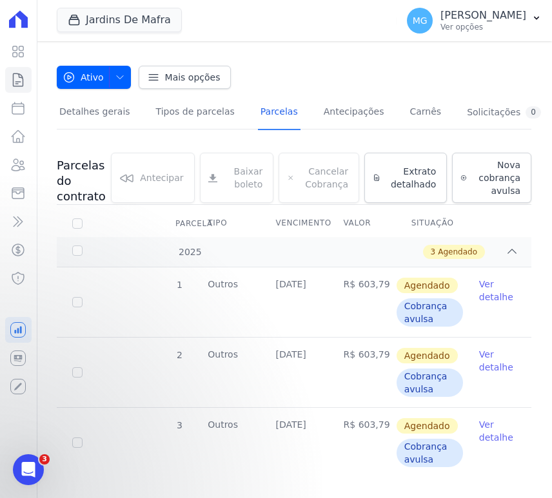
scroll to position [93, 0]
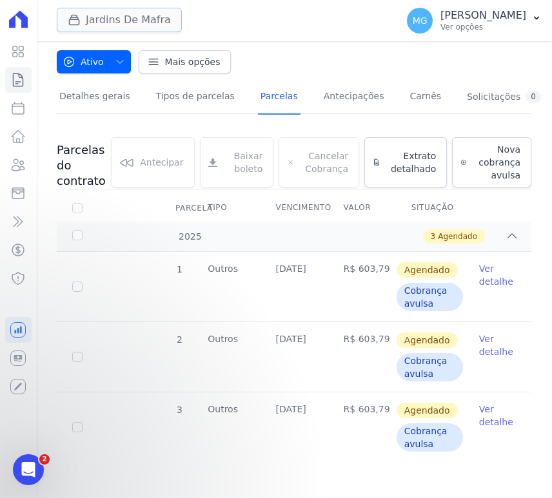
click at [85, 18] on button "Jardins De Mafra" at bounding box center [119, 20] width 125 height 24
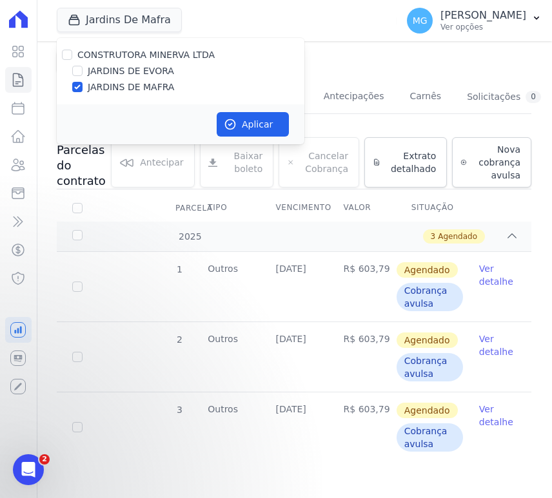
click at [93, 69] on label "JARDINS DE EVORA" at bounding box center [131, 71] width 86 height 14
click at [82, 69] on input "JARDINS DE EVORA" at bounding box center [77, 71] width 10 height 10
checkbox input "true"
click at [77, 86] on input "JARDINS DE MAFRA" at bounding box center [77, 87] width 10 height 10
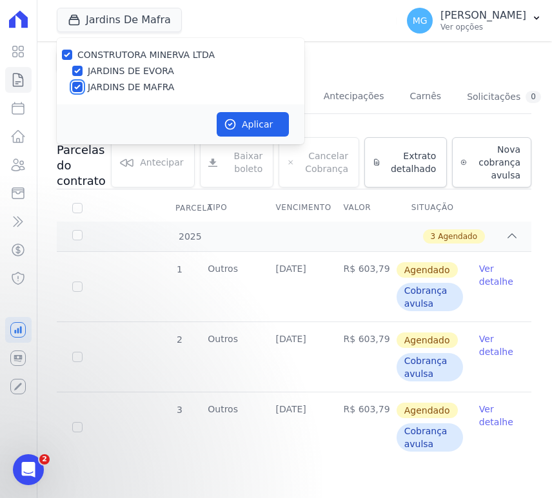
checkbox input "false"
click at [232, 124] on icon "button" at bounding box center [230, 124] width 13 height 13
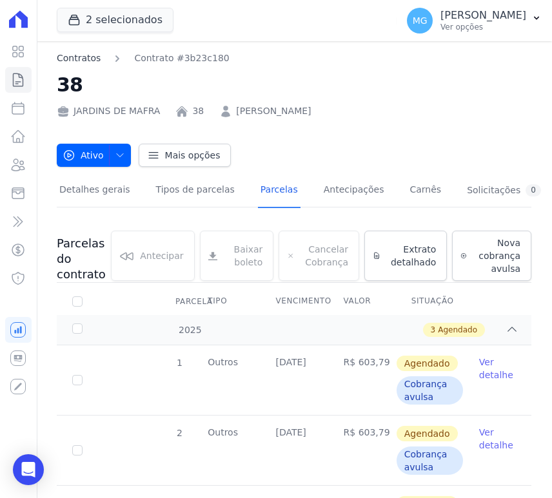
click at [77, 60] on link "Contratos" at bounding box center [79, 59] width 44 height 14
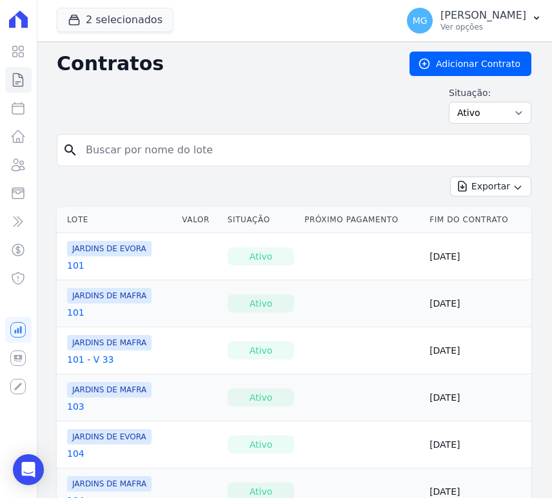
click at [172, 144] on input "search" at bounding box center [301, 150] width 447 height 26
type input "38"
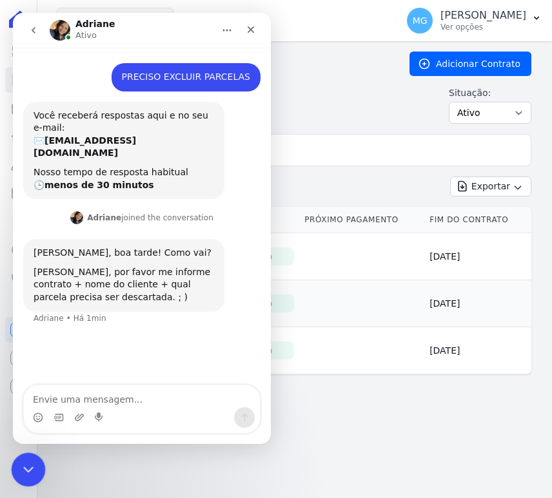
click at [19, 464] on icon "Encerramento do Messenger da Intercom" at bounding box center [26, 467] width 15 height 15
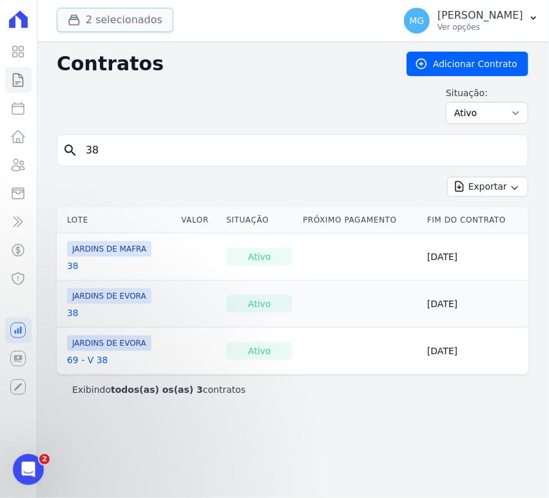
click at [135, 28] on button "2 selecionados" at bounding box center [115, 20] width 117 height 24
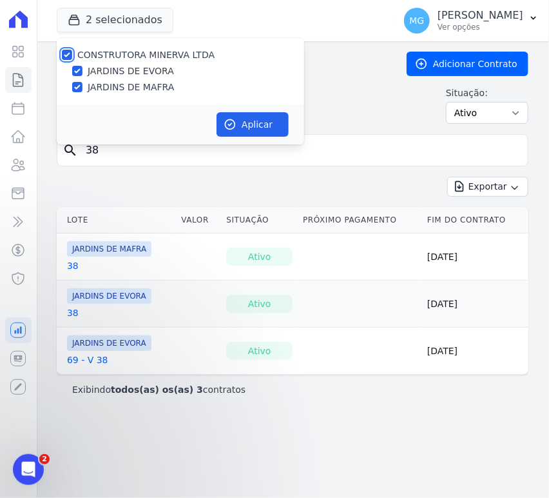
click at [67, 53] on input "CONSTRUTORA MINERVA LTDA" at bounding box center [67, 55] width 10 height 10
checkbox input "false"
click at [77, 73] on input "JARDINS DE EVORA" at bounding box center [77, 71] width 10 height 10
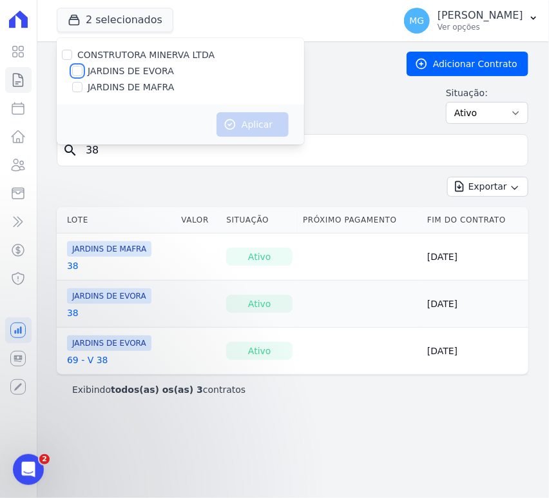
checkbox input "true"
click at [261, 121] on button "Aplicar" at bounding box center [253, 124] width 72 height 24
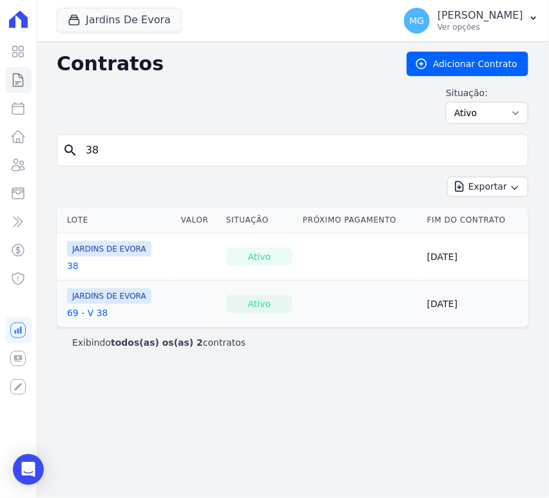
click at [68, 267] on link "38" at bounding box center [73, 265] width 12 height 13
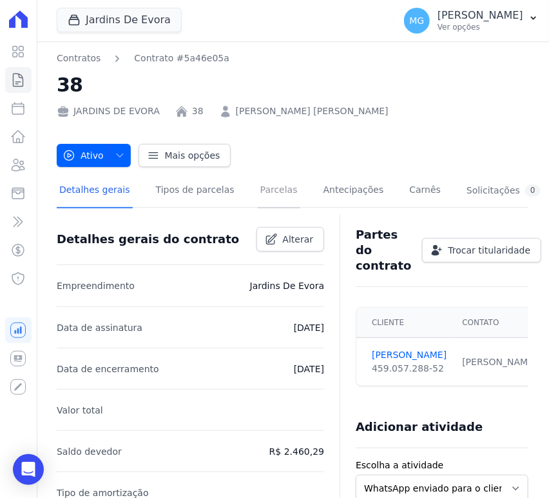
click at [262, 190] on link "Parcelas" at bounding box center [279, 191] width 43 height 34
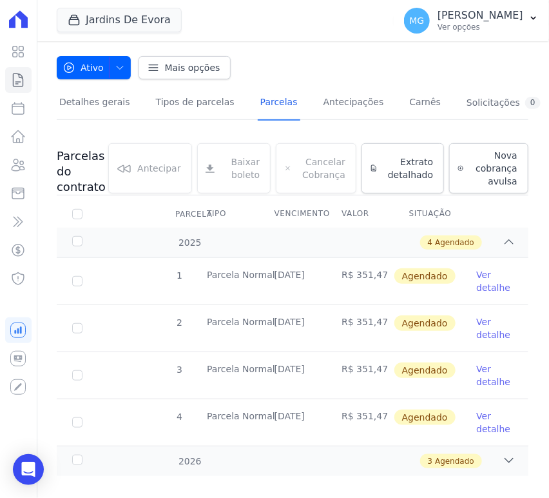
scroll to position [102, 0]
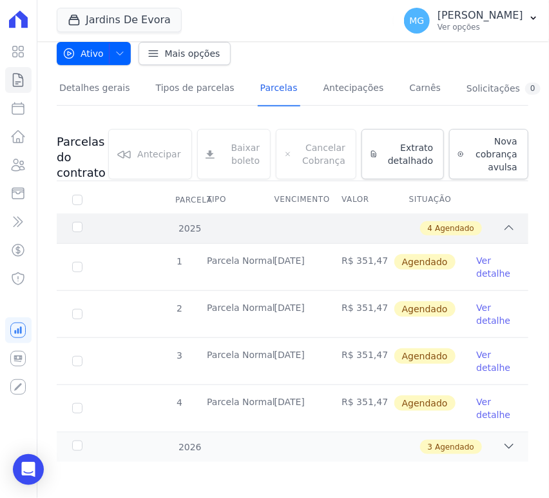
drag, startPoint x: 505, startPoint y: 190, endPoint x: 469, endPoint y: 214, distance: 43.3
click at [505, 190] on th at bounding box center [495, 199] width 68 height 27
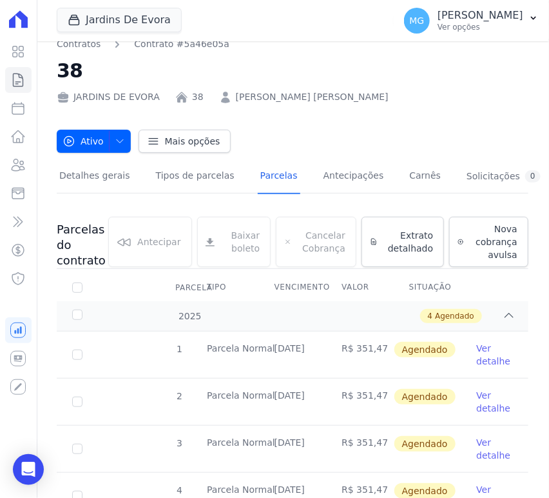
scroll to position [0, 0]
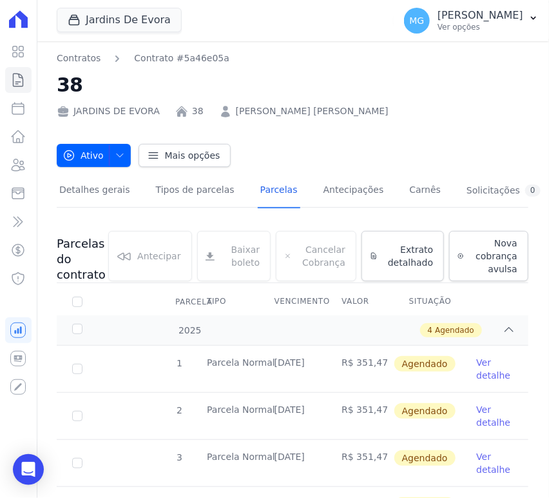
drag, startPoint x: 328, startPoint y: 137, endPoint x: 317, endPoint y: 133, distance: 11.6
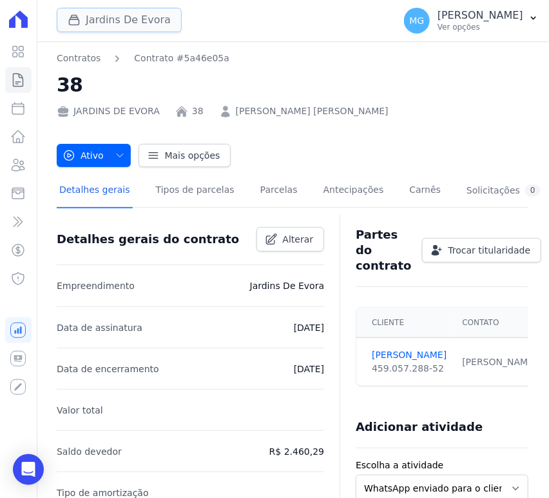
click at [95, 19] on button "Jardins De Evora" at bounding box center [119, 20] width 125 height 24
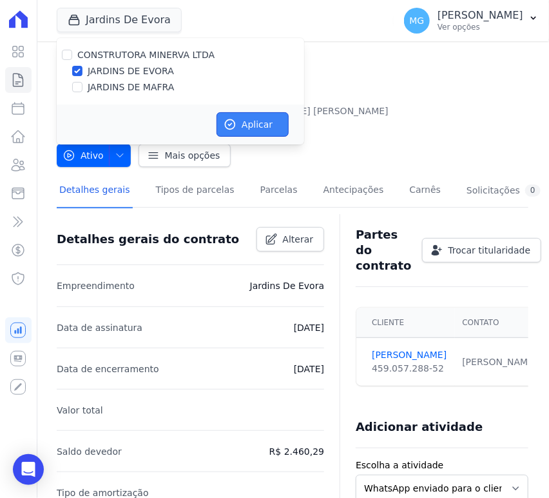
click at [257, 121] on button "Aplicar" at bounding box center [253, 124] width 72 height 24
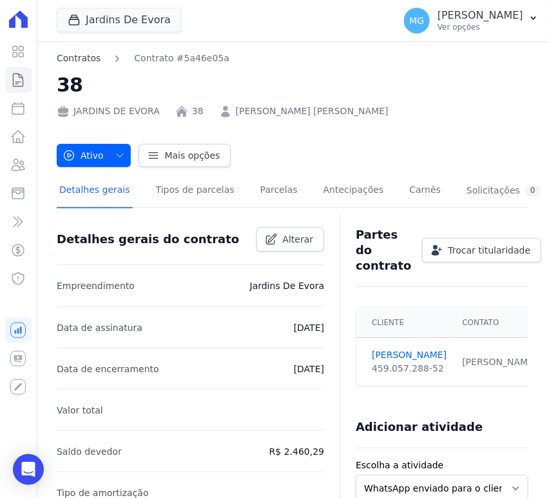
click at [75, 55] on link "Contratos" at bounding box center [79, 59] width 44 height 14
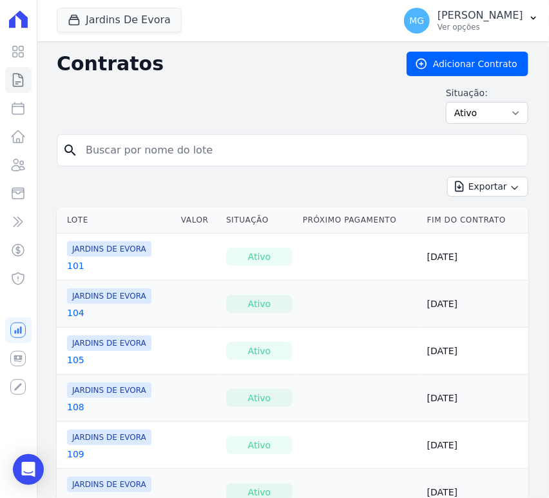
click at [193, 148] on input "search" at bounding box center [300, 150] width 445 height 26
type input "38"
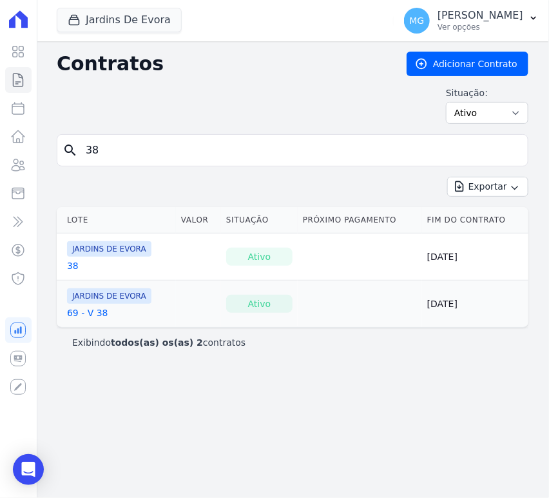
click at [73, 263] on link "38" at bounding box center [73, 265] width 12 height 13
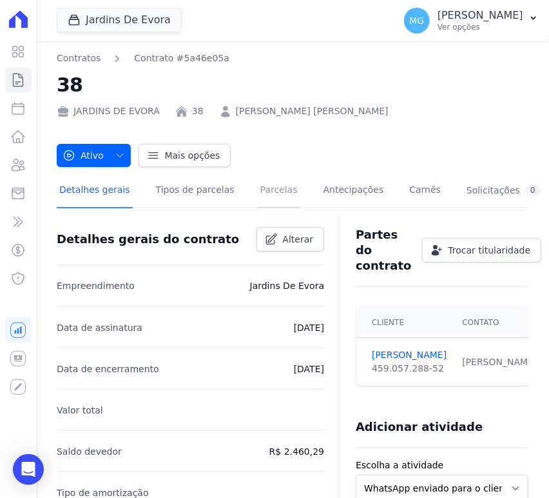
click at [270, 188] on link "Parcelas" at bounding box center [279, 191] width 43 height 34
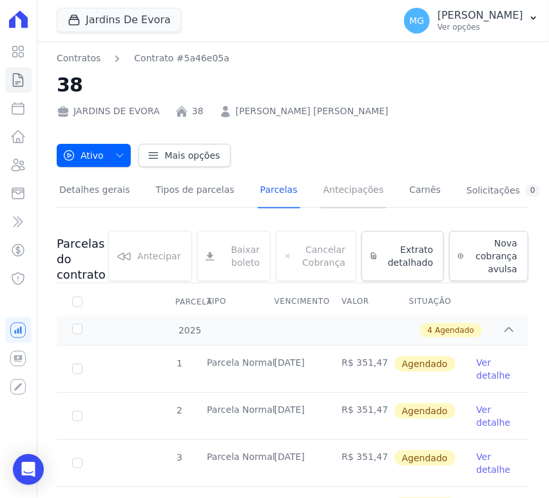
click at [330, 196] on link "Antecipações" at bounding box center [354, 191] width 66 height 34
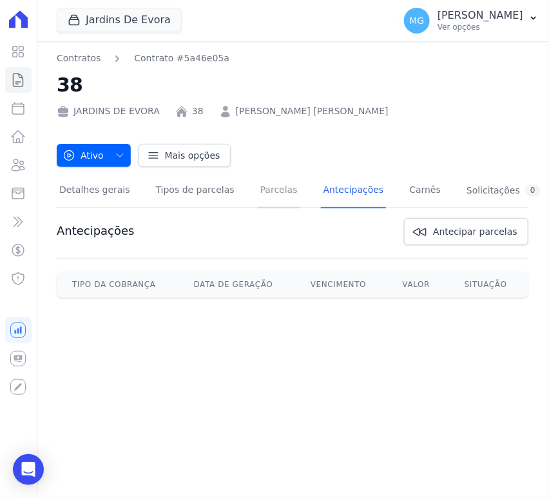
click at [258, 193] on link "Parcelas" at bounding box center [279, 191] width 43 height 34
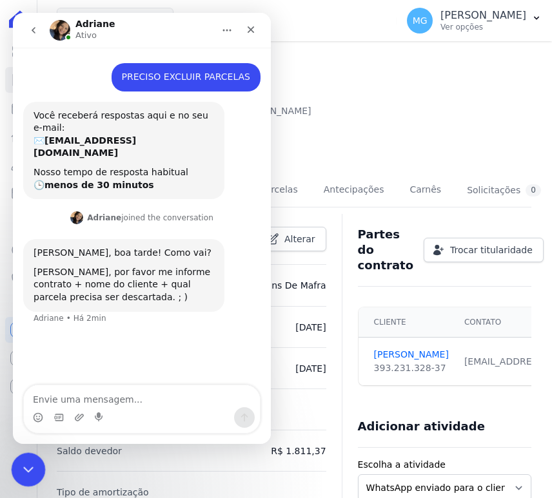
click at [26, 465] on icon "Encerramento do Messenger da Intercom" at bounding box center [26, 467] width 15 height 15
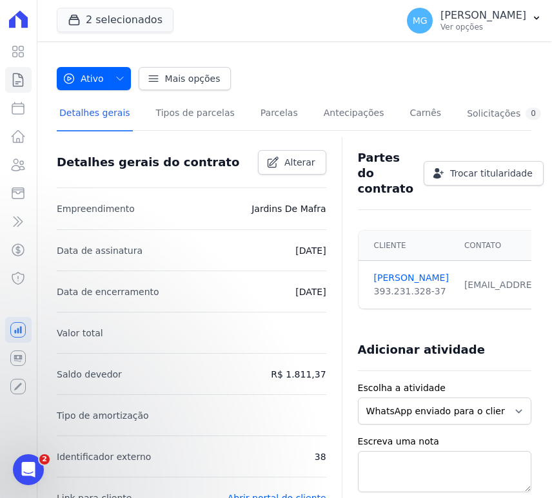
scroll to position [95, 0]
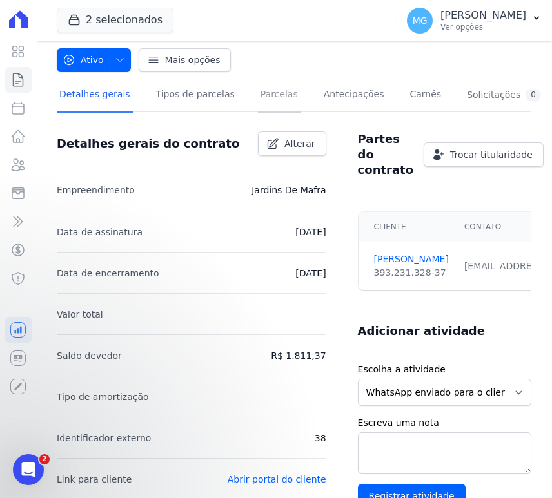
click at [258, 95] on link "Parcelas" at bounding box center [279, 96] width 43 height 34
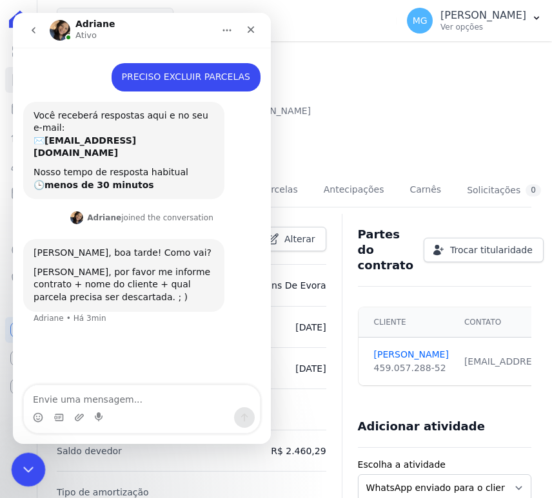
click at [23, 467] on icon "Encerramento do Messenger da Intercom" at bounding box center [26, 467] width 9 height 5
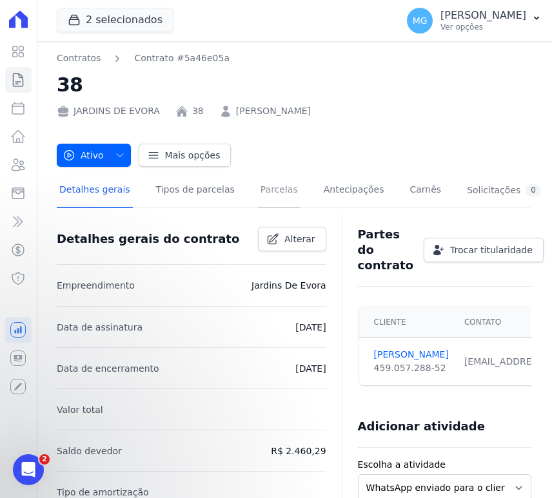
click at [261, 188] on link "Parcelas" at bounding box center [279, 191] width 43 height 34
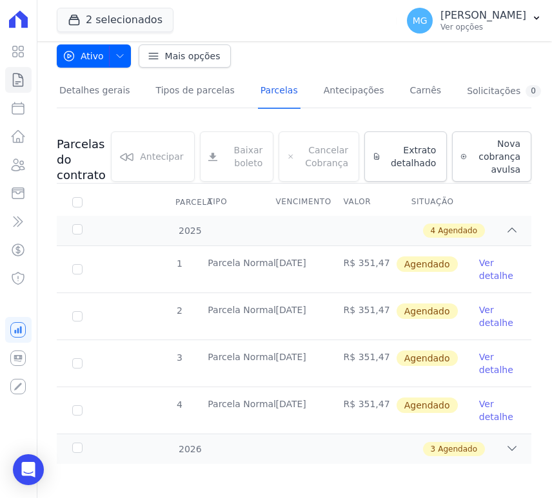
scroll to position [101, 0]
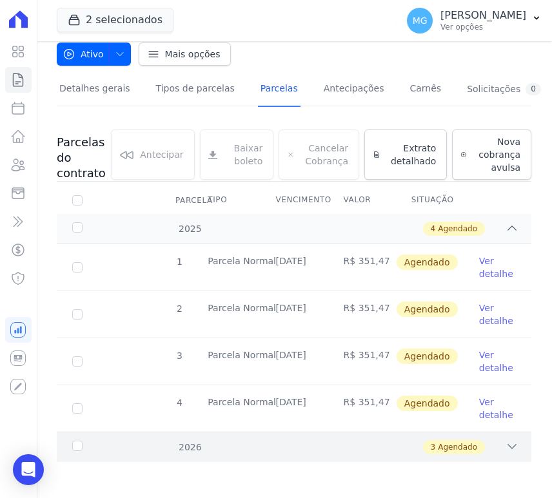
click at [306, 447] on div "3 Agendado" at bounding box center [316, 447] width 403 height 14
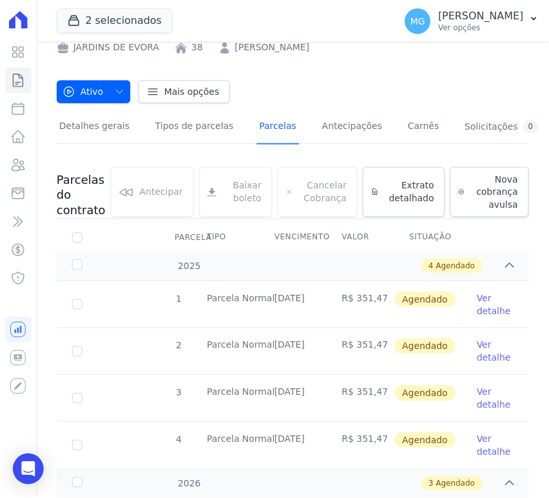
scroll to position [0, 0]
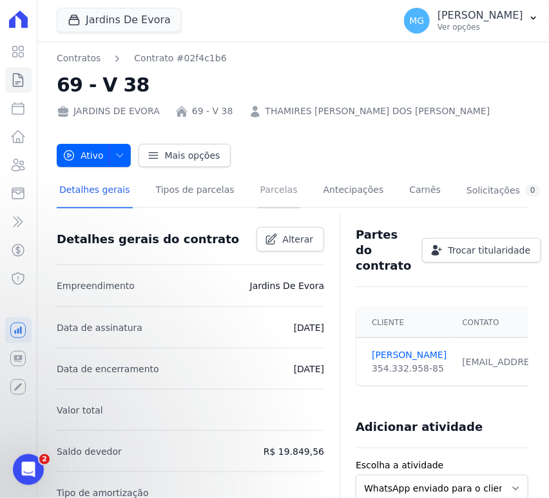
click at [271, 180] on link "Parcelas" at bounding box center [279, 191] width 43 height 34
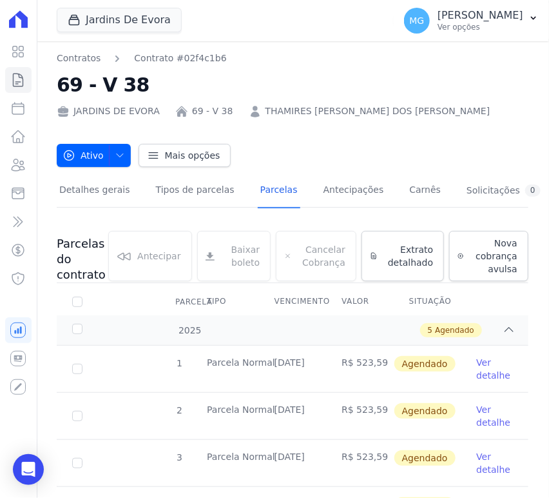
click at [362, 141] on div "Ativo Ativo Pausado Cobranças não serão geradas e você pode retomar o contrato …" at bounding box center [293, 149] width 472 height 36
click at [14, 117] on link "Parcelas" at bounding box center [18, 108] width 26 height 26
select select
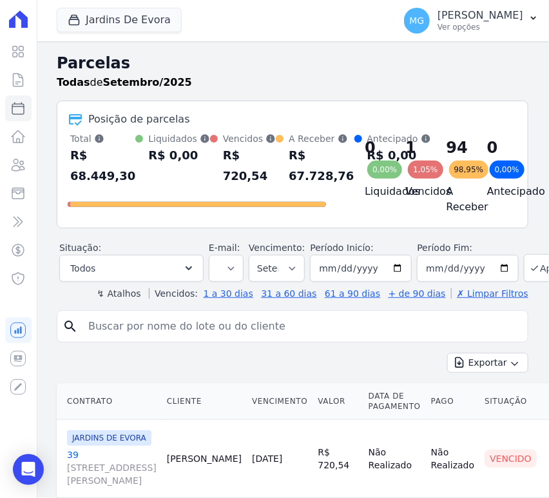
click at [153, 333] on input "search" at bounding box center [302, 326] width 442 height 26
type input "38"
click at [530, 273] on icon "submit" at bounding box center [535, 268] width 10 height 10
select select
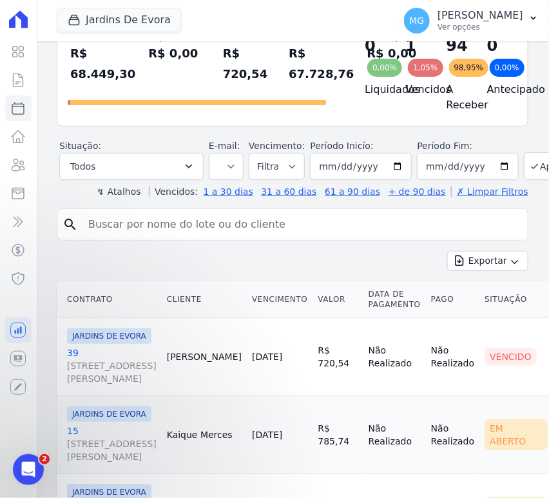
scroll to position [95, 0]
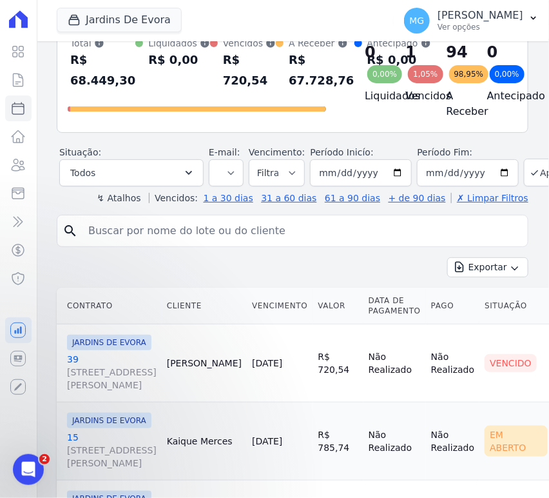
click at [192, 242] on input "search" at bounding box center [302, 231] width 442 height 26
type input "38"
click at [209, 268] on div "Exportar Exportar PDF Exportar CSV" at bounding box center [293, 272] width 472 height 30
click at [530, 178] on icon "submit" at bounding box center [535, 173] width 10 height 10
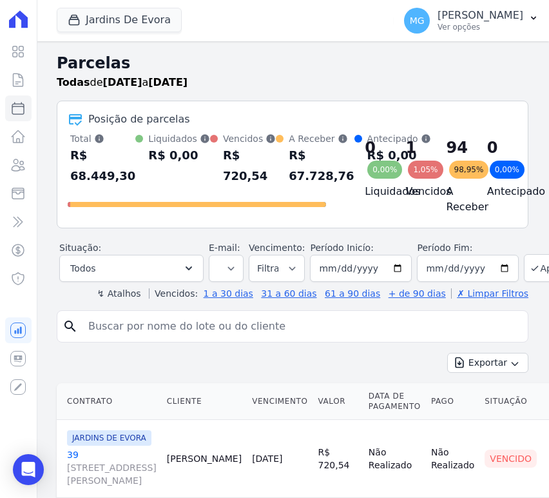
select select
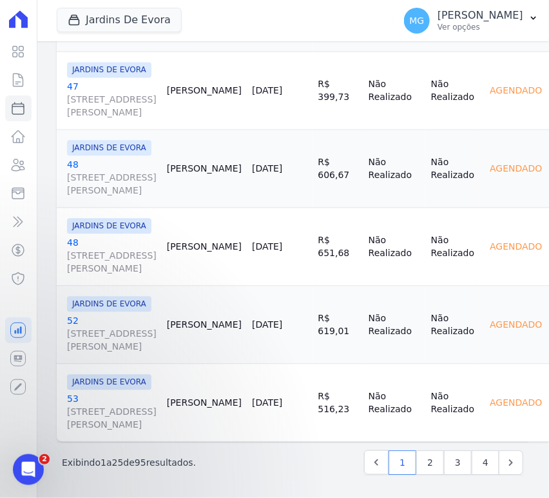
scroll to position [2625, 0]
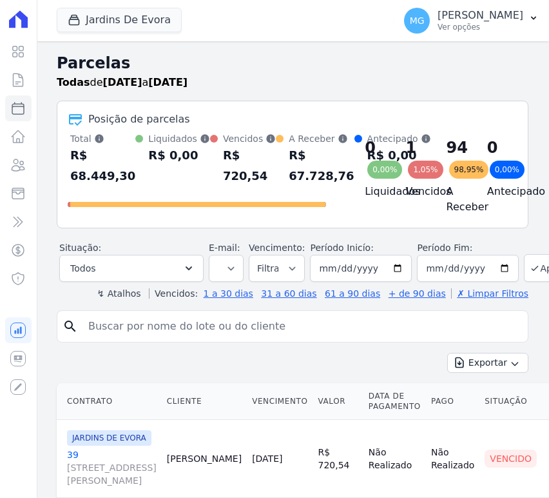
select select
click at [164, 327] on div "Agendado" at bounding box center [134, 324] width 117 height 18
click at [160, 331] on input "search" at bounding box center [302, 326] width 442 height 26
type input "38"
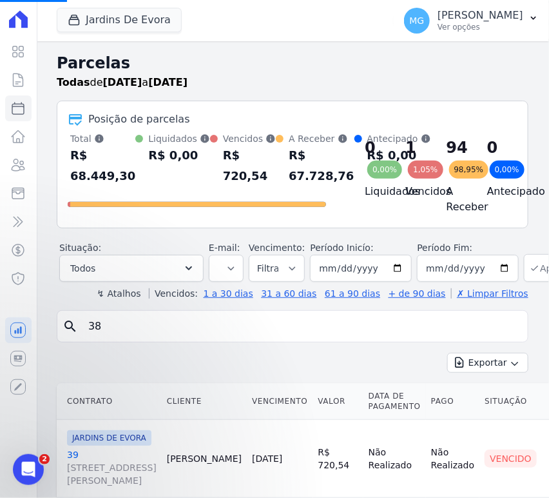
select select
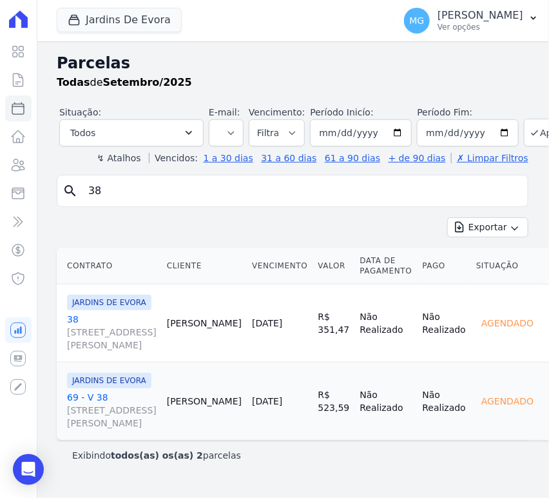
scroll to position [172, 0]
click at [23, 464] on icon "Open Intercom Messenger" at bounding box center [28, 469] width 15 height 17
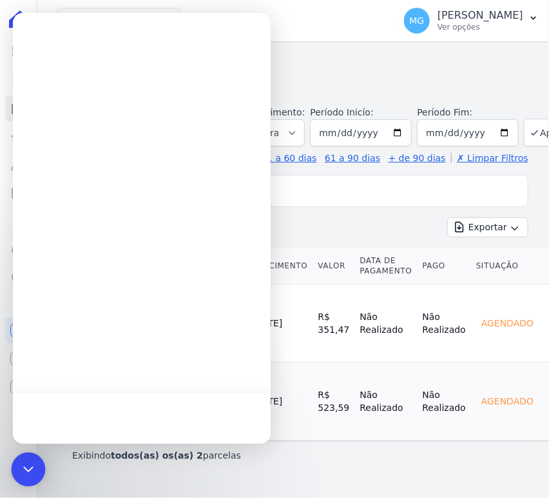
scroll to position [0, 0]
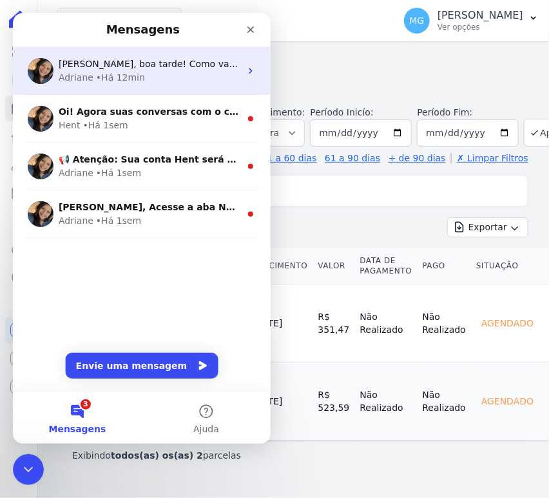
click at [162, 73] on div "Adriane • Há 12min" at bounding box center [149, 77] width 182 height 14
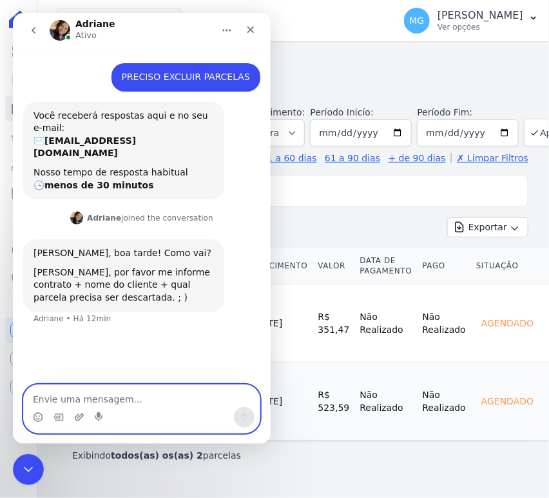
click at [76, 400] on textarea "Envie uma mensagem..." at bounding box center [141, 395] width 236 height 22
click at [33, 400] on textarea "Contrato 38" at bounding box center [141, 395] width 236 height 22
click at [123, 398] on textarea "ÉVORA - Contrato 38" at bounding box center [141, 395] width 236 height 22
type textarea "ÉVORA - Contrato 38"
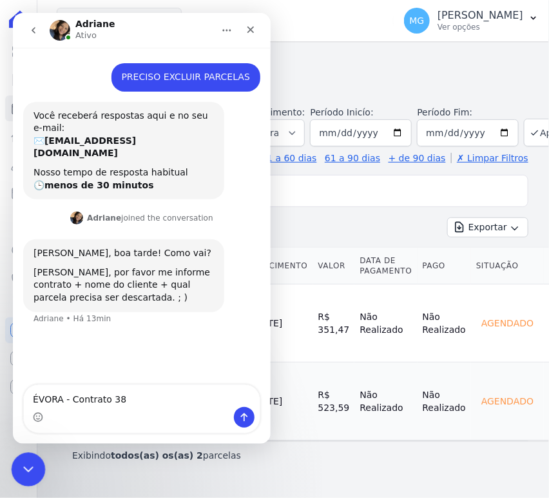
click at [29, 457] on div "Encerramento do Messenger da Intercom" at bounding box center [26, 467] width 31 height 31
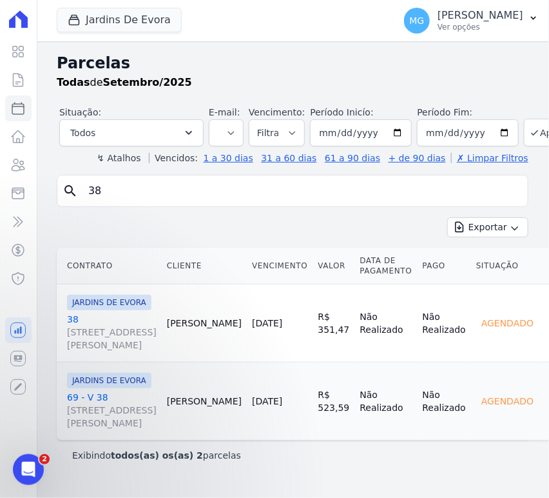
scroll to position [29, 31]
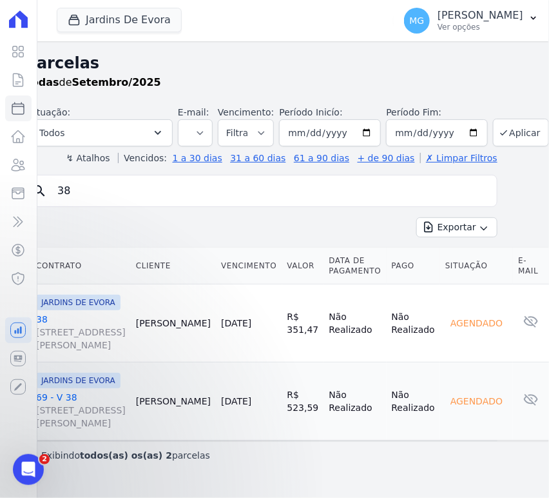
drag, startPoint x: 280, startPoint y: 305, endPoint x: 315, endPoint y: 302, distance: 35.6
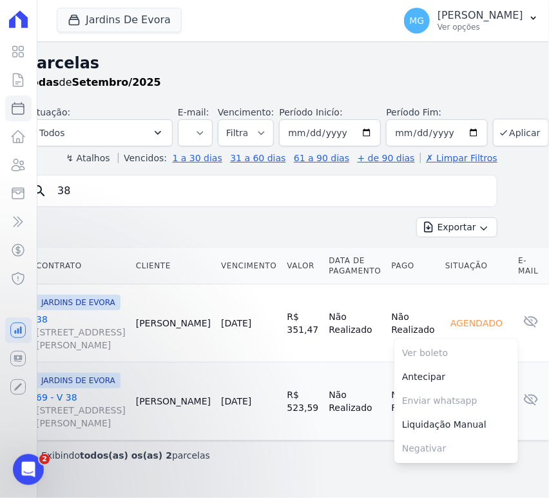
click at [53, 325] on span "[STREET_ADDRESS][PERSON_NAME]" at bounding box center [81, 338] width 90 height 26
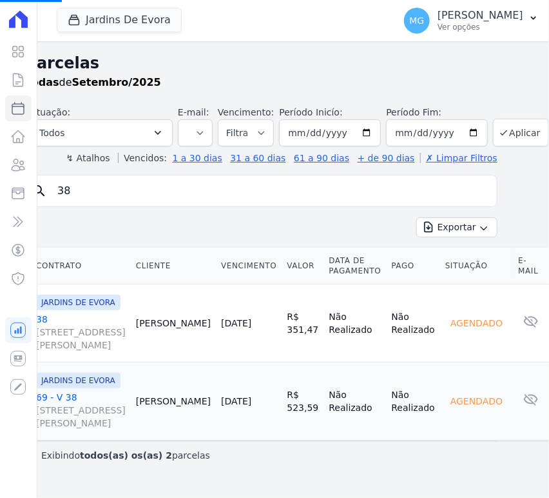
click at [66, 325] on span "[STREET_ADDRESS][PERSON_NAME]" at bounding box center [81, 338] width 90 height 26
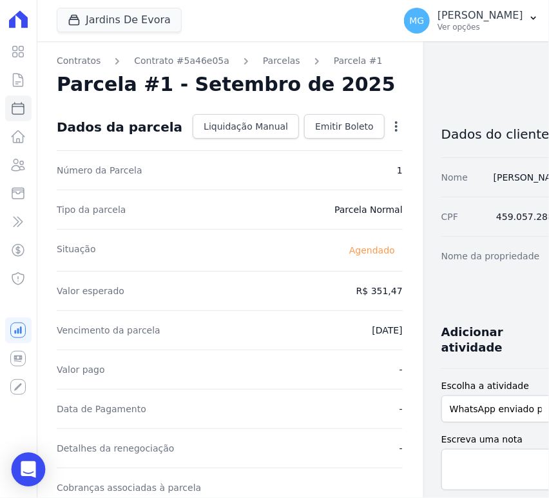
click at [31, 476] on icon "Open Intercom Messenger" at bounding box center [28, 469] width 17 height 17
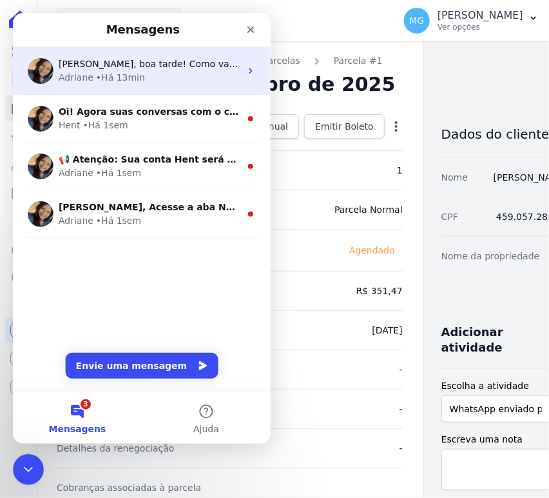
click at [188, 75] on div "Adriane • Há 13min" at bounding box center [149, 77] width 182 height 14
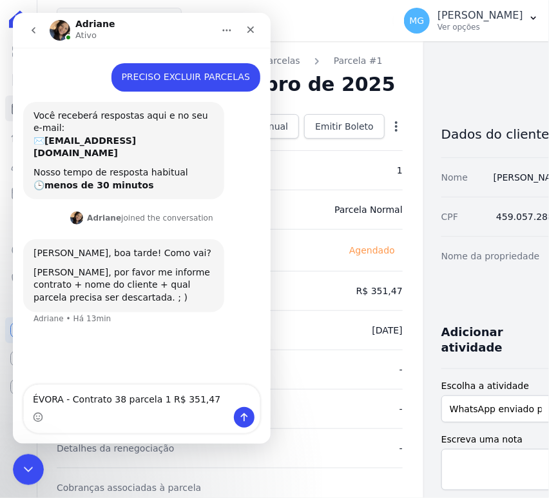
type textarea "ÉVORA - Contrato 38 parcela 1 R$ 351,47"
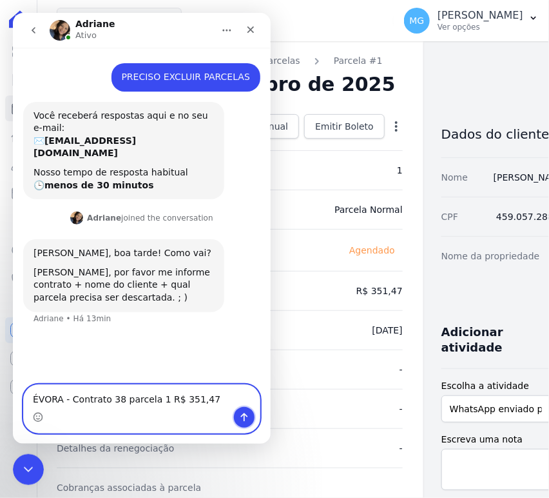
click at [247, 412] on icon "Enviar uma mensagem" at bounding box center [243, 416] width 10 height 10
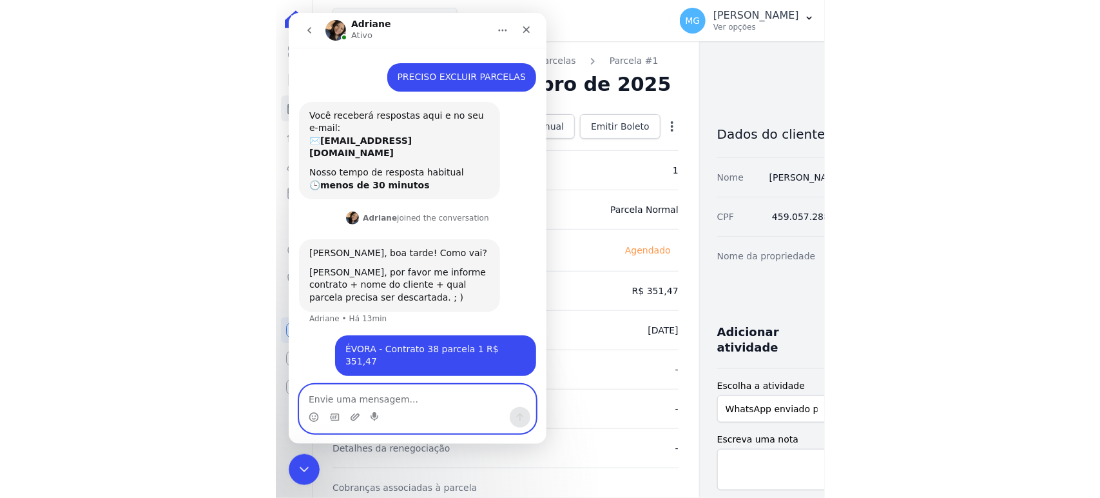
scroll to position [4, 0]
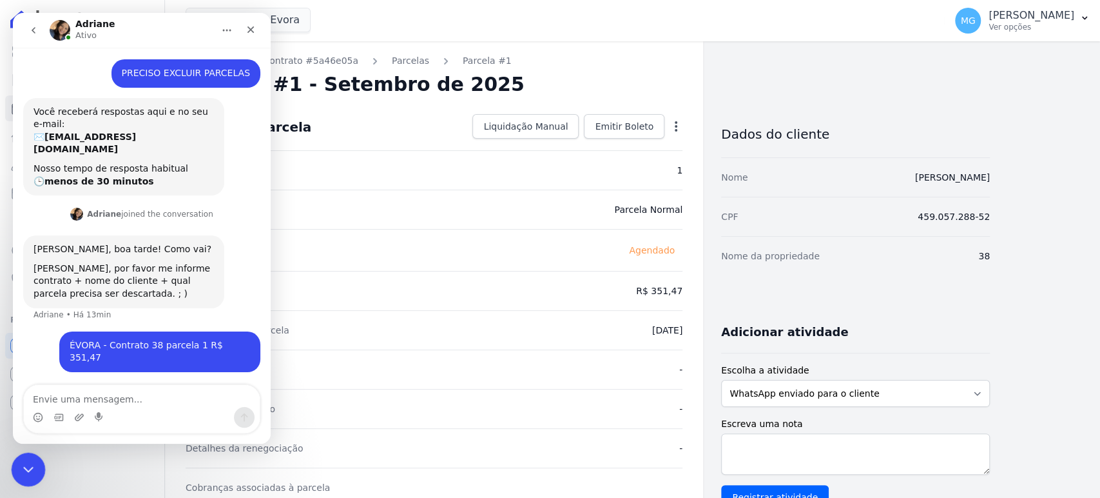
click at [28, 461] on icon "Encerramento do Messenger da Intercom" at bounding box center [26, 467] width 15 height 15
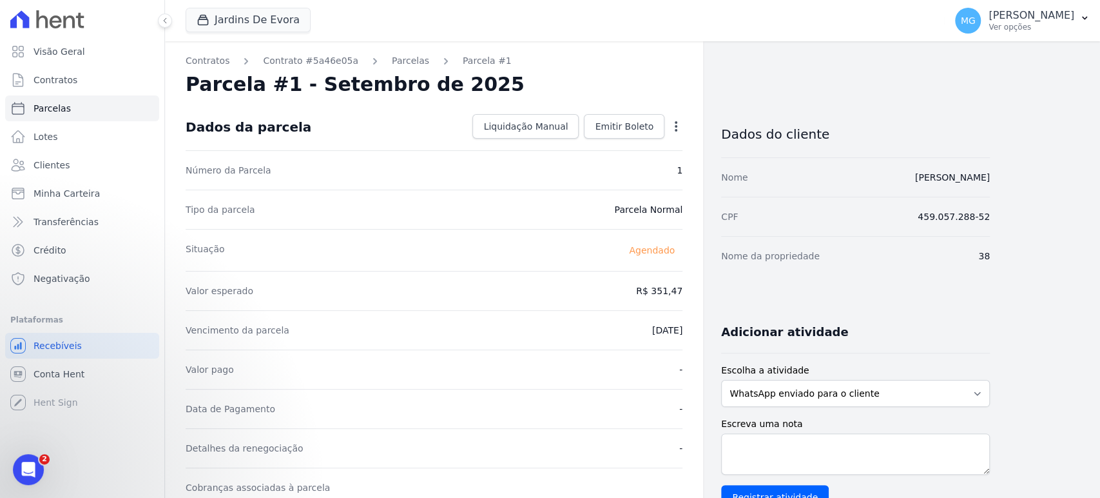
drag, startPoint x: 394, startPoint y: 159, endPoint x: 386, endPoint y: 128, distance: 31.9
drag, startPoint x: 410, startPoint y: 157, endPoint x: 388, endPoint y: 142, distance: 26.5
select select
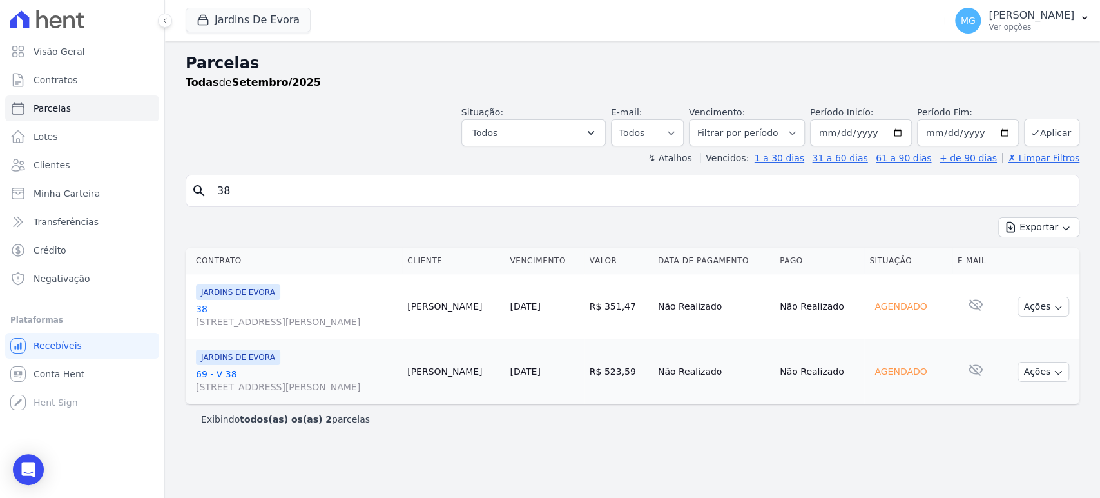
click at [291, 195] on input "38" at bounding box center [641, 191] width 864 height 26
type input "48"
select select
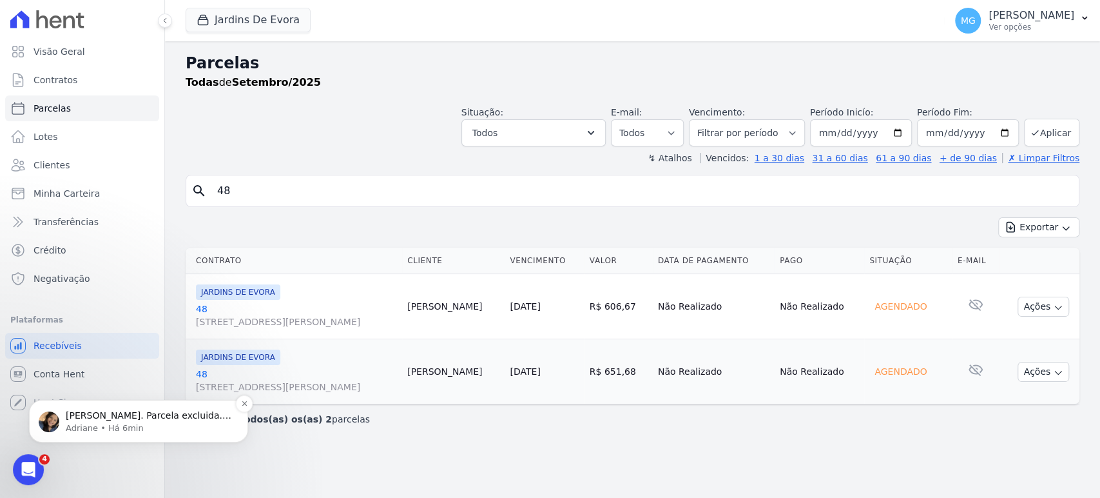
click at [176, 414] on p "[PERSON_NAME]. Parcela excluida. ; )" at bounding box center [149, 415] width 166 height 13
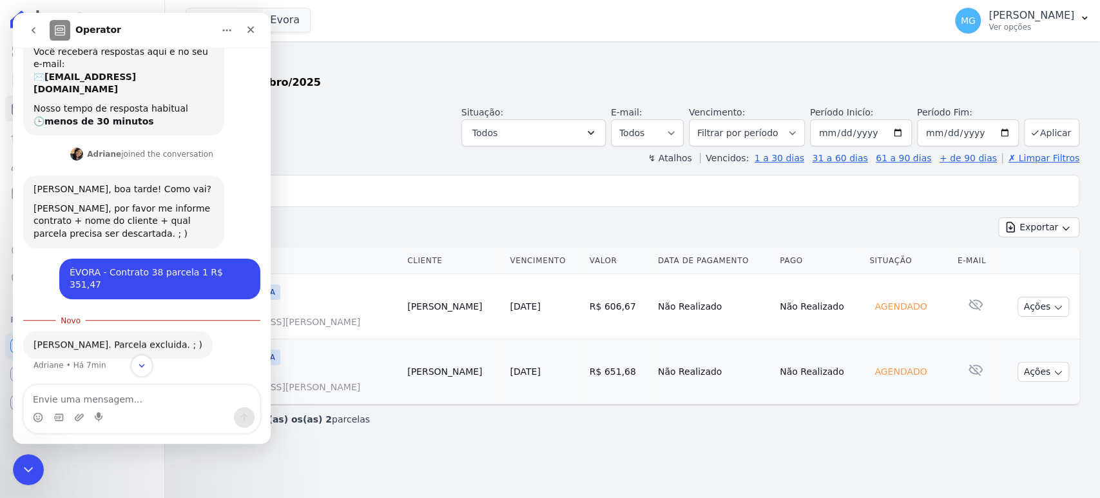
scroll to position [1, 0]
click at [434, 226] on div "Exportar Exportar PDF Exportar CSV" at bounding box center [633, 232] width 894 height 30
click at [505, 220] on div "Exportar Exportar PDF Exportar CSV" at bounding box center [633, 232] width 894 height 30
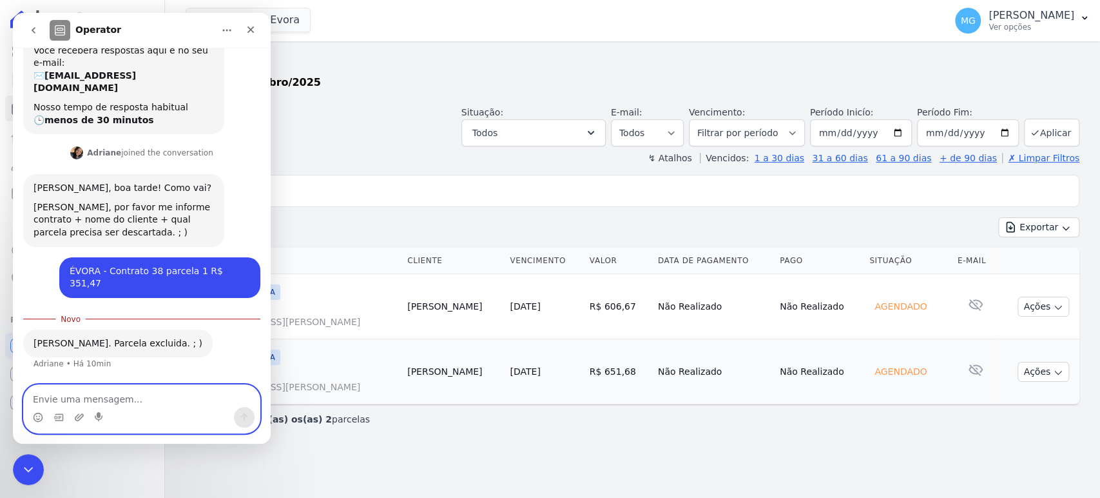
drag, startPoint x: 119, startPoint y: 399, endPoint x: 119, endPoint y: 392, distance: 7.1
click at [119, 399] on textarea "Envie uma mensagem..." at bounding box center [142, 396] width 236 height 22
type textarea "ÉVORA 48 - CONTRATO 48 PARCELA"
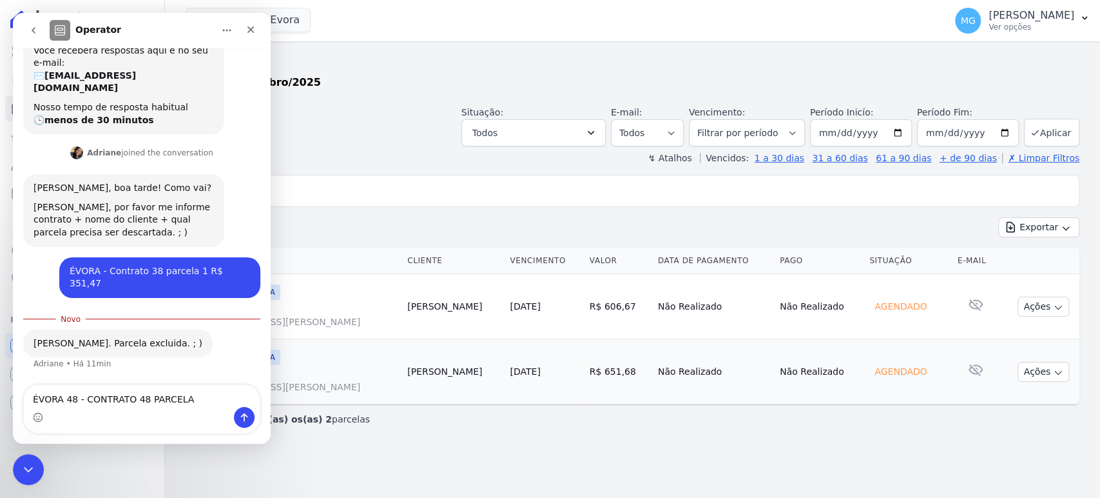
click at [370, 360] on div "JARDINS DE EVORA" at bounding box center [296, 356] width 201 height 15
click at [316, 382] on span "[STREET_ADDRESS][PERSON_NAME]" at bounding box center [296, 386] width 201 height 13
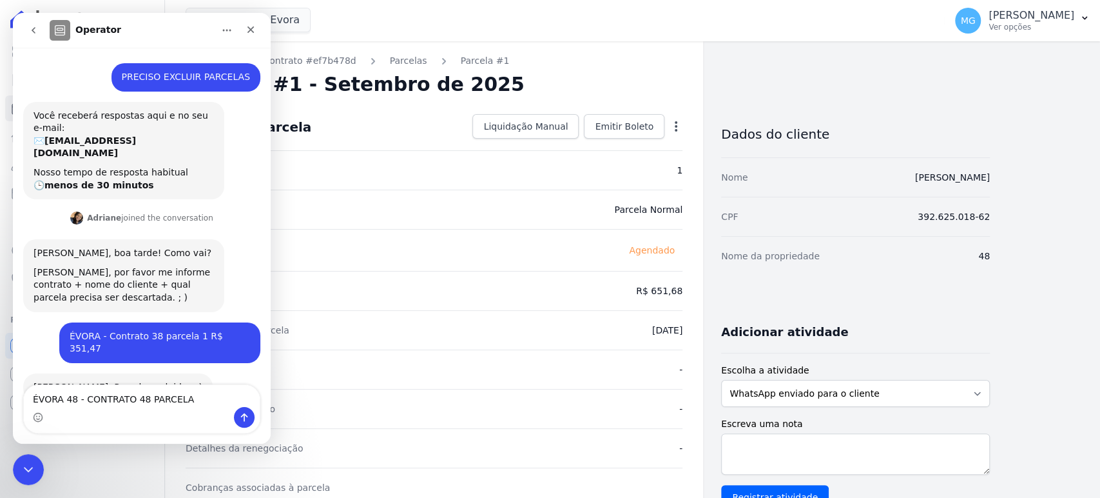
scroll to position [43, 0]
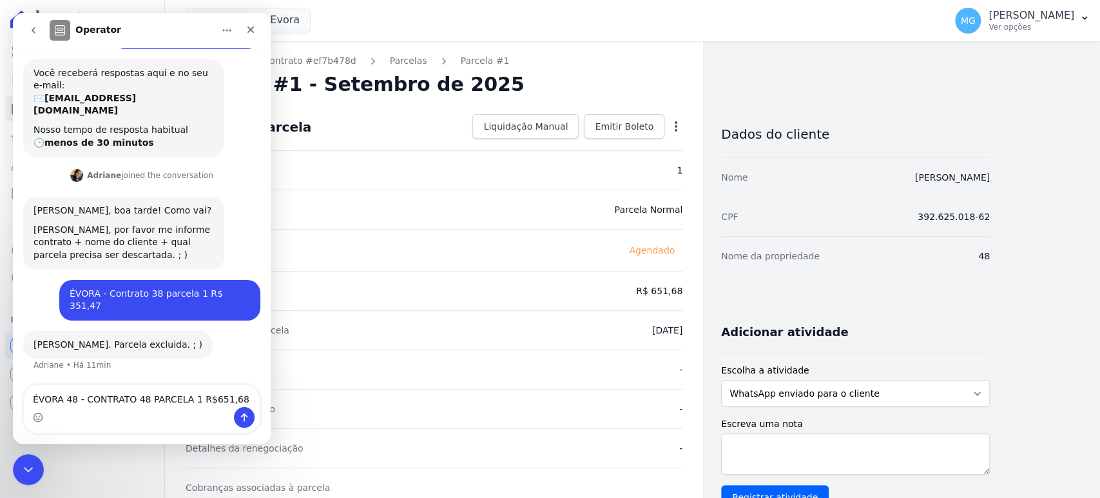
type textarea "ÉVORA 48 - CONTRATO 48 PARCELA 1 R$651,68"
click at [242, 420] on icon "Enviar uma mensagem" at bounding box center [244, 417] width 10 height 10
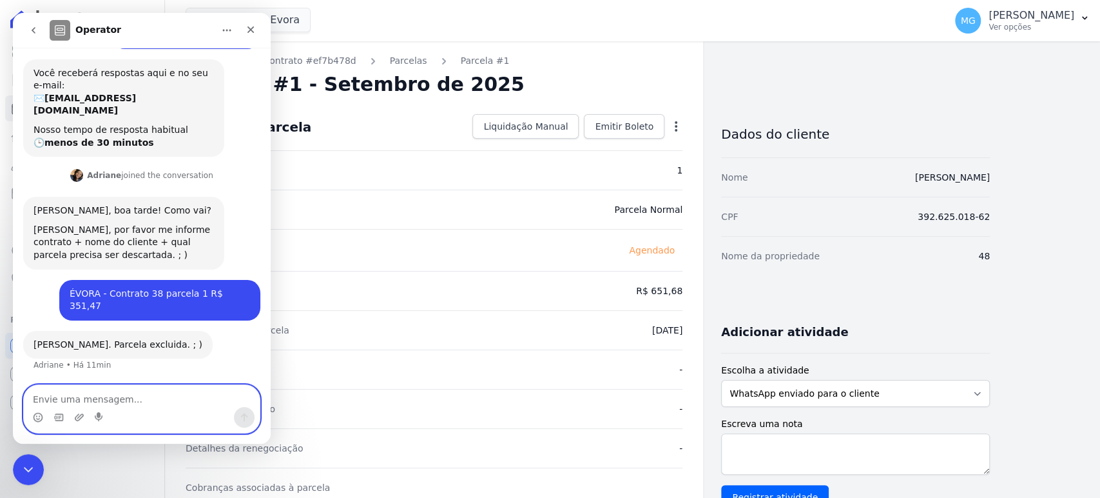
scroll to position [93, 0]
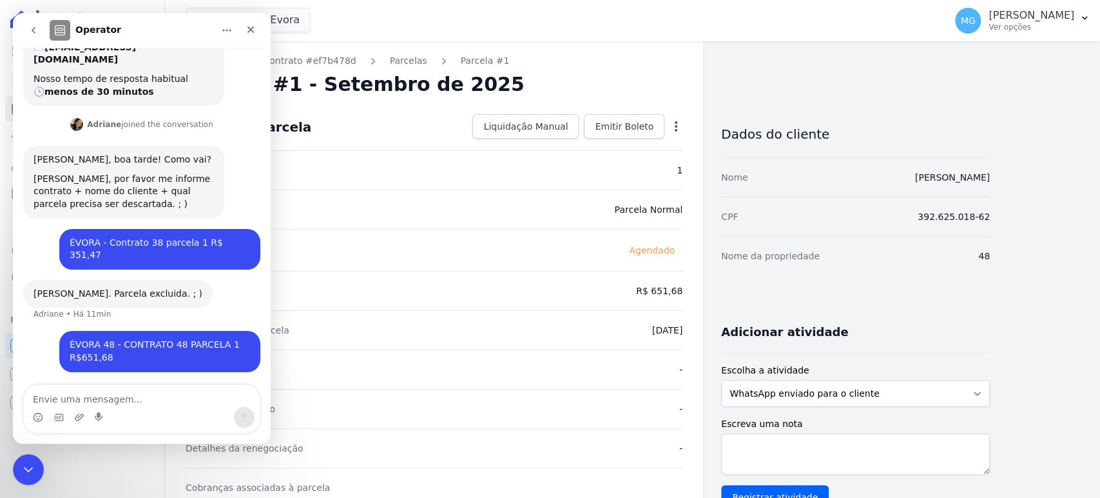
click at [397, 124] on div "Dados da parcela Liquidação Manual Liquidação Manual Data de Pagamento [DATE] […" at bounding box center [434, 127] width 497 height 46
drag, startPoint x: 439, startPoint y: 148, endPoint x: 392, endPoint y: 160, distance: 47.8
select select
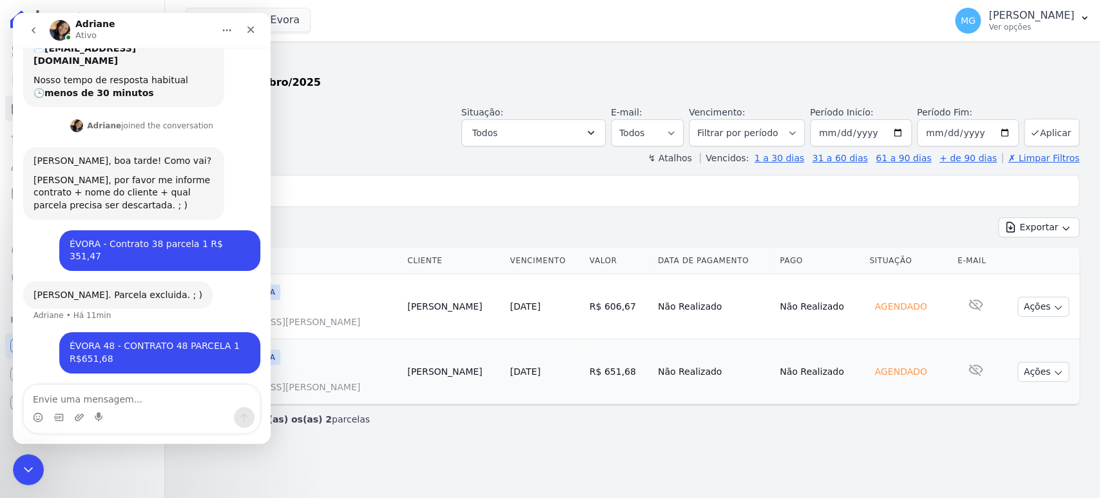
scroll to position [93, 0]
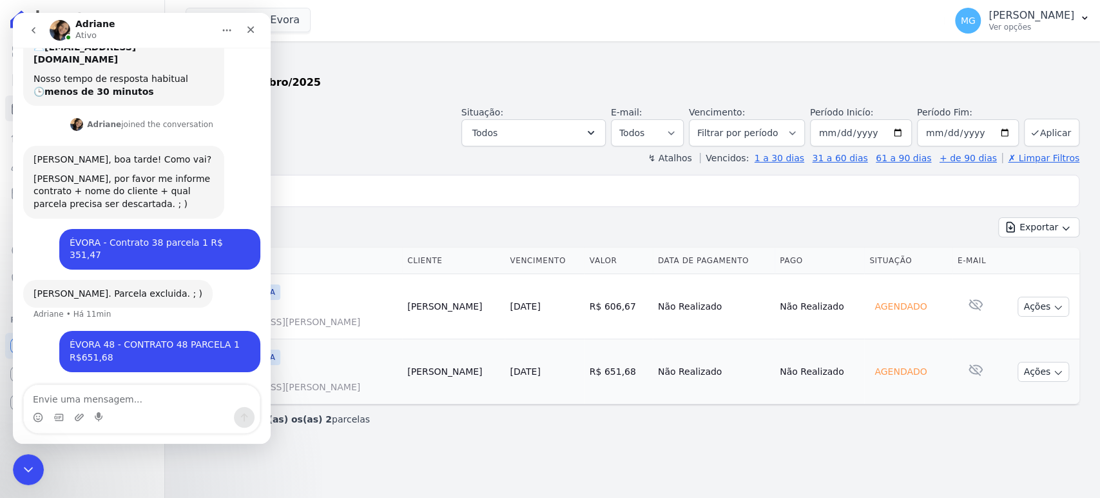
click at [363, 182] on input "48" at bounding box center [641, 191] width 864 height 26
click at [363, 180] on input "48" at bounding box center [641, 191] width 864 height 26
type input "57"
select select
